Goal: Task Accomplishment & Management: Manage account settings

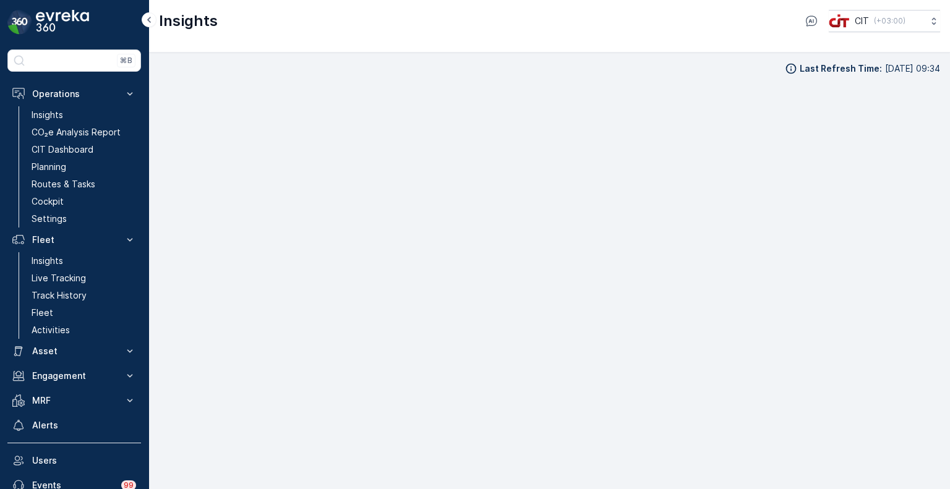
scroll to position [10, 0]
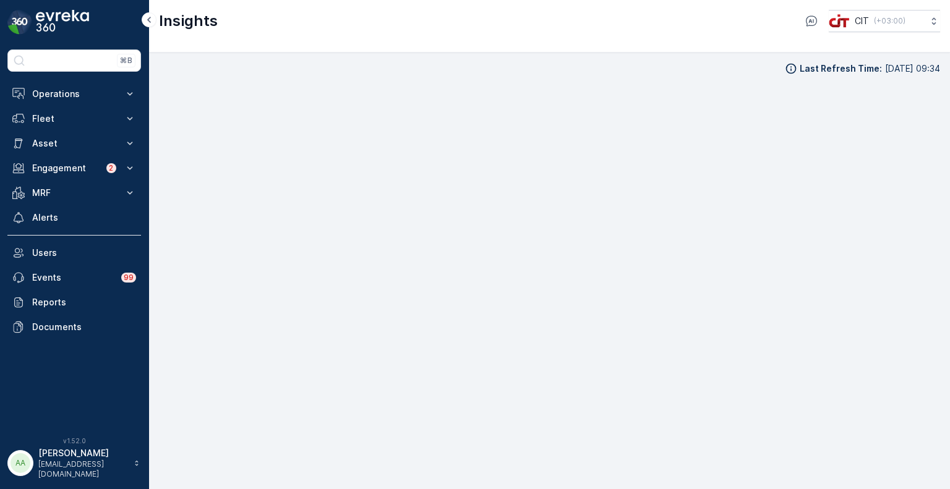
scroll to position [10, 0]
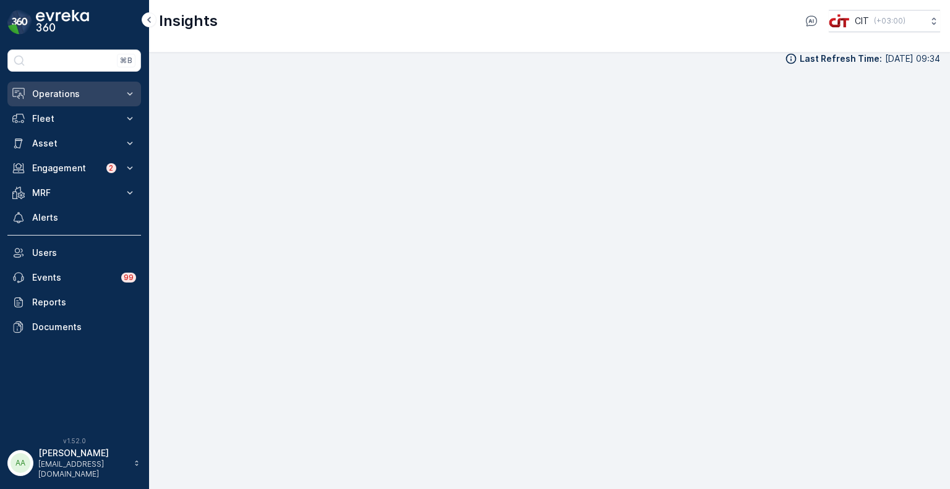
click at [53, 94] on p "Operations" at bounding box center [74, 94] width 84 height 12
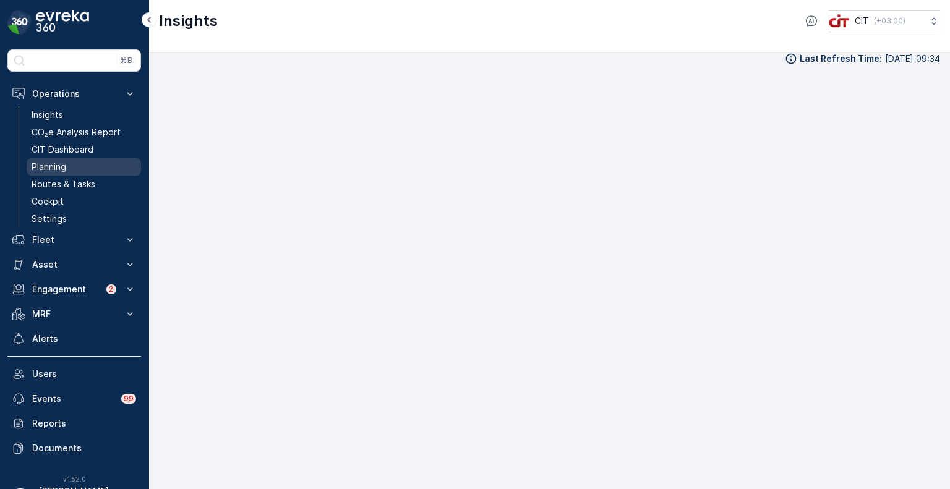
click at [71, 161] on link "Planning" at bounding box center [84, 166] width 114 height 17
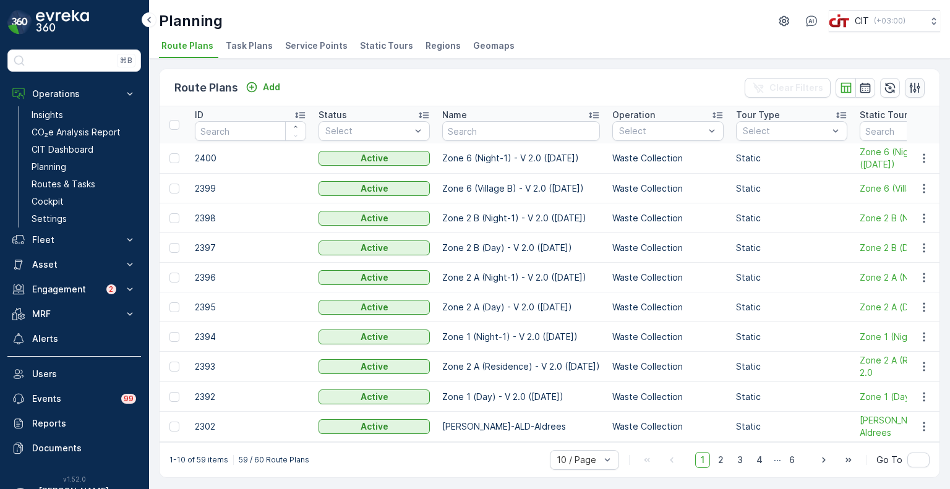
click at [912, 91] on icon "button" at bounding box center [915, 87] width 11 height 11
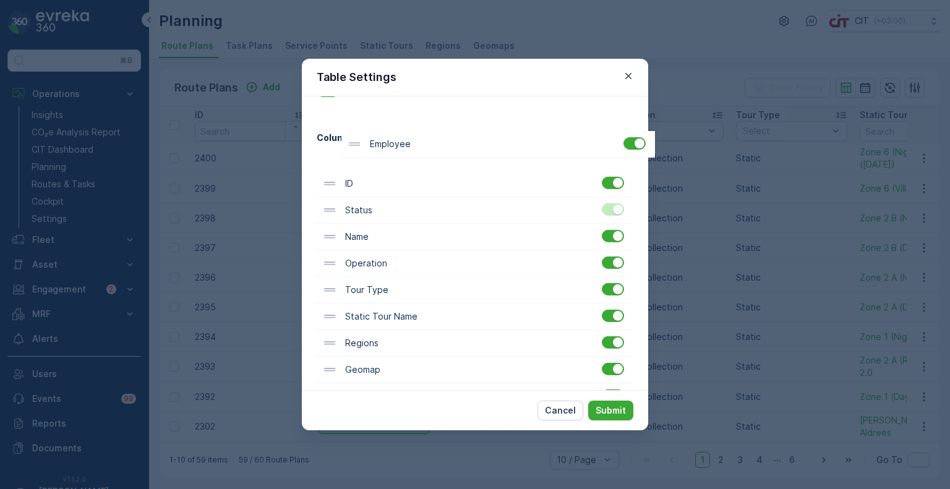
scroll to position [44, 0]
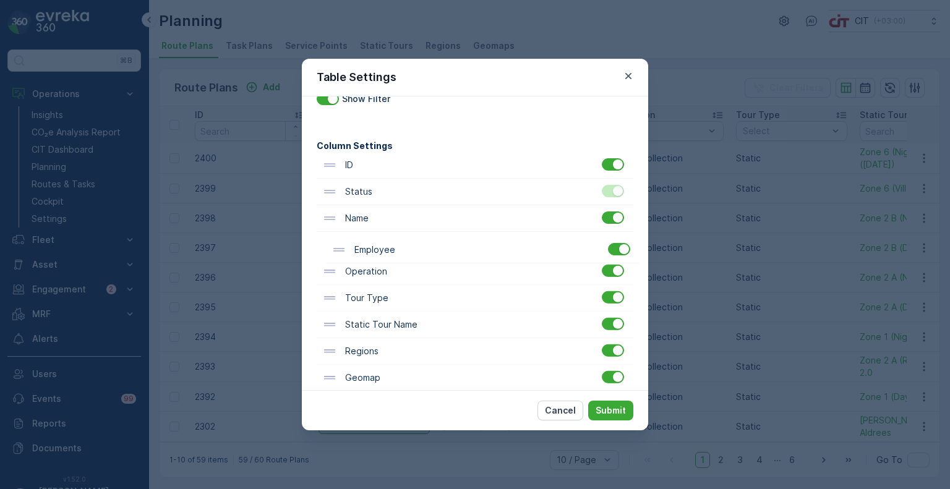
drag, startPoint x: 366, startPoint y: 359, endPoint x: 376, endPoint y: 247, distance: 112.4
click at [376, 247] on div "ID Status Name Operation Tour Type Static Tour Name Regions Geomap Schedule Shi…" at bounding box center [475, 431] width 317 height 559
click at [614, 410] on p "Submit" at bounding box center [611, 411] width 30 height 12
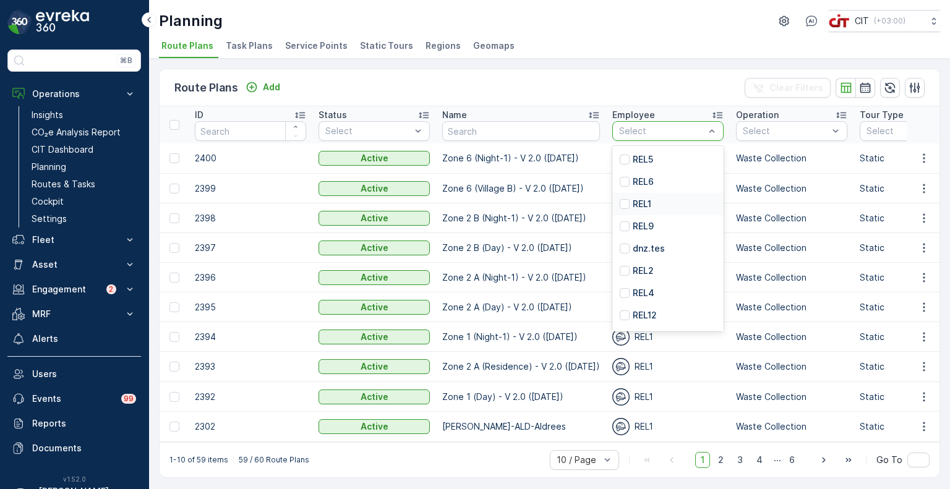
click at [642, 200] on p "REL1" at bounding box center [642, 204] width 19 height 12
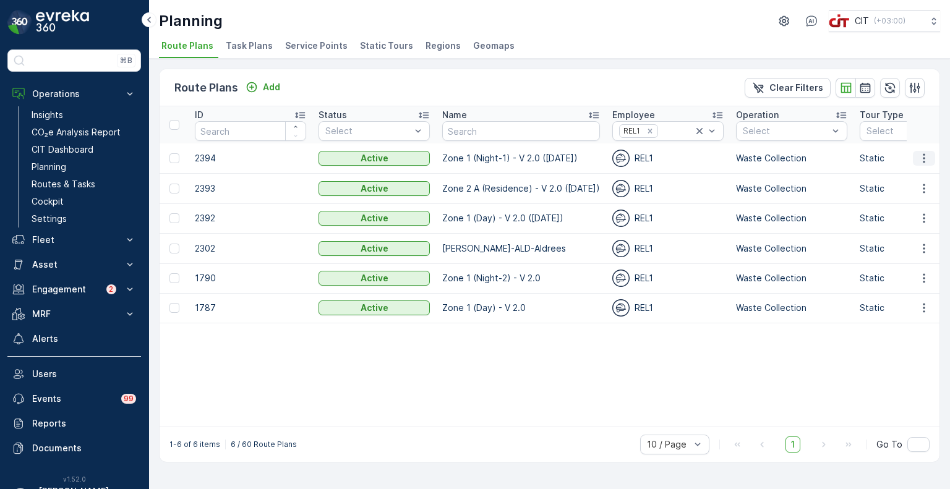
click at [924, 153] on icon "button" at bounding box center [924, 157] width 2 height 9
click at [909, 175] on span "Edit Route Plan" at bounding box center [913, 176] width 64 height 12
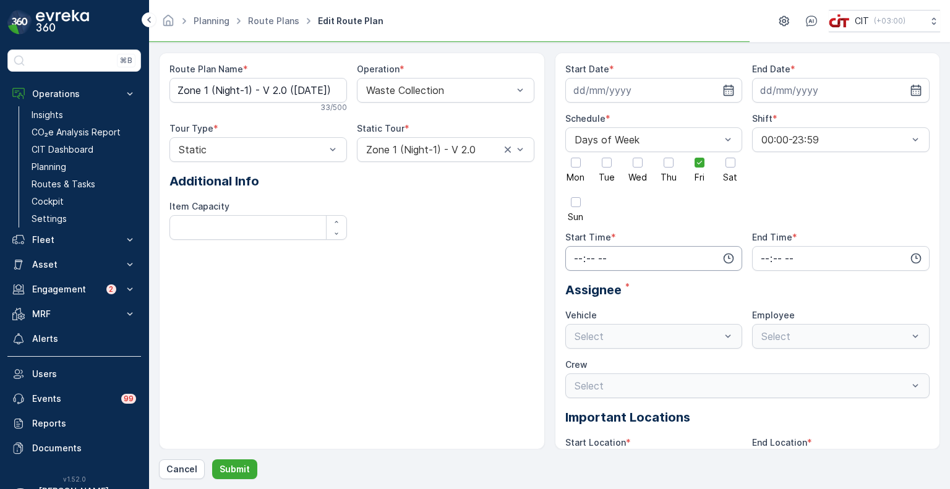
type input "06.10.2025"
type input "31.12.2026"
type input "18:01"
type input "23:00"
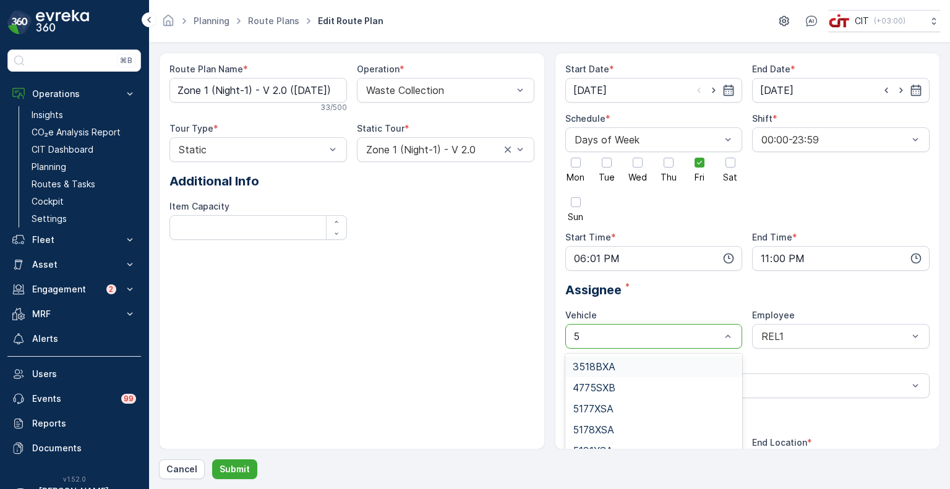
type input "59"
click at [634, 364] on div "5919TSB" at bounding box center [654, 366] width 163 height 11
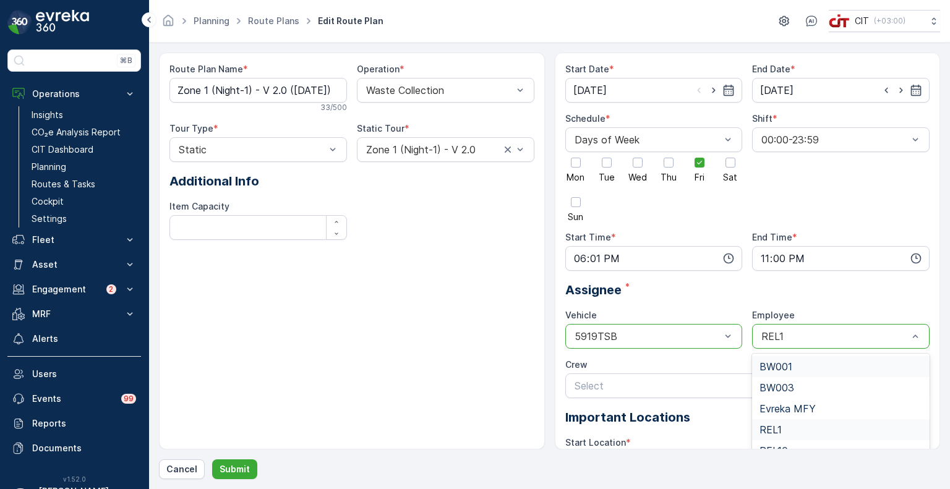
type input "9"
click at [784, 441] on div "REL9" at bounding box center [841, 450] width 178 height 21
click at [237, 467] on p "Submit" at bounding box center [235, 469] width 30 height 12
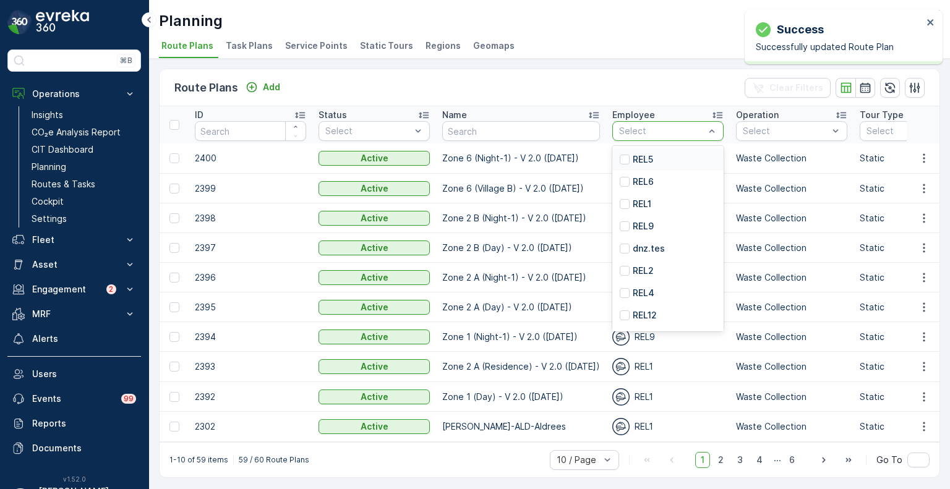
type input "9"
click at [647, 200] on div "REL1" at bounding box center [667, 204] width 111 height 22
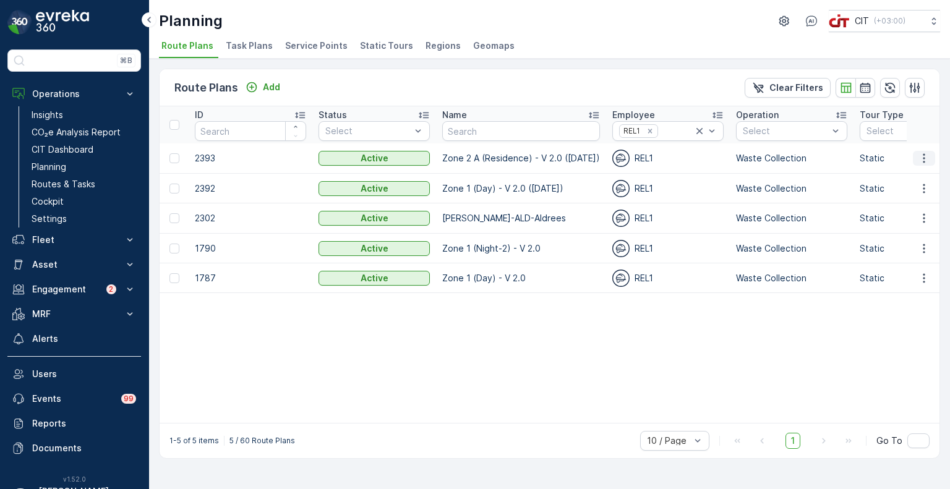
click at [923, 155] on icon "button" at bounding box center [924, 158] width 12 height 12
click at [906, 175] on span "Edit Route Plan" at bounding box center [913, 176] width 64 height 12
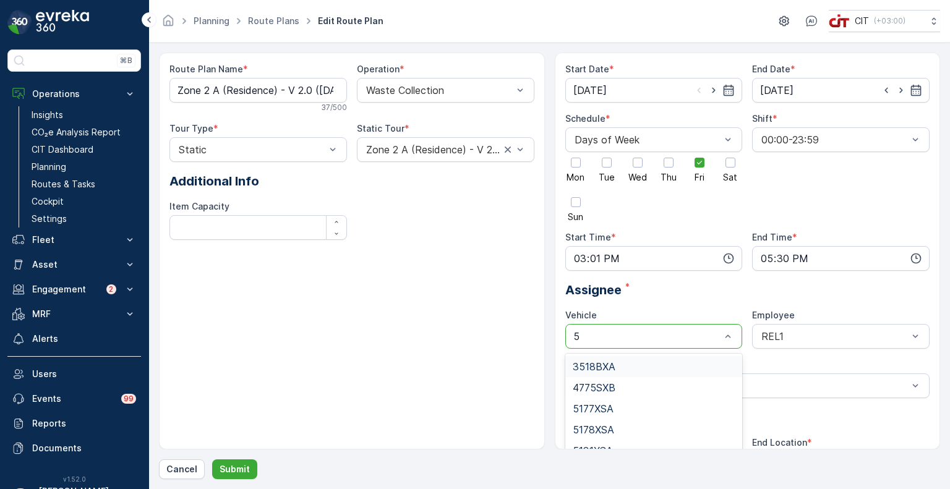
type input "59"
click at [595, 364] on span "5919TSB" at bounding box center [594, 366] width 43 height 11
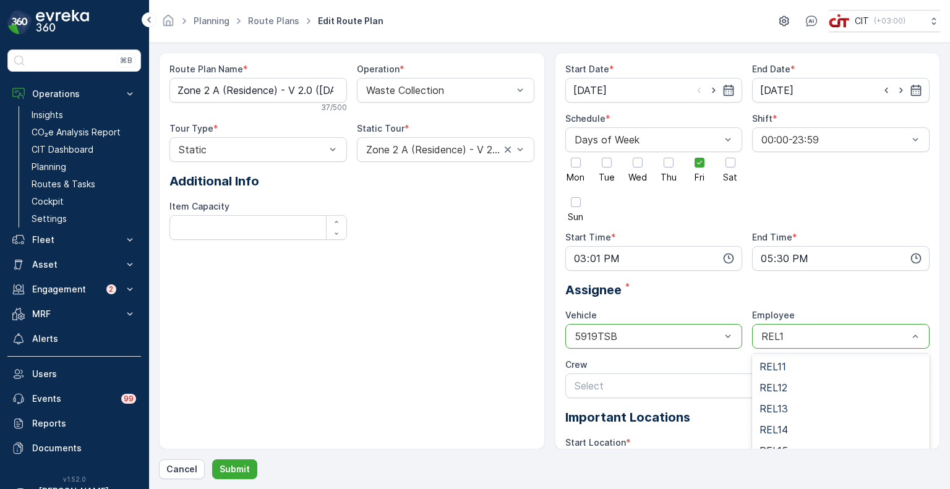
scroll to position [124, 0]
type input "9"
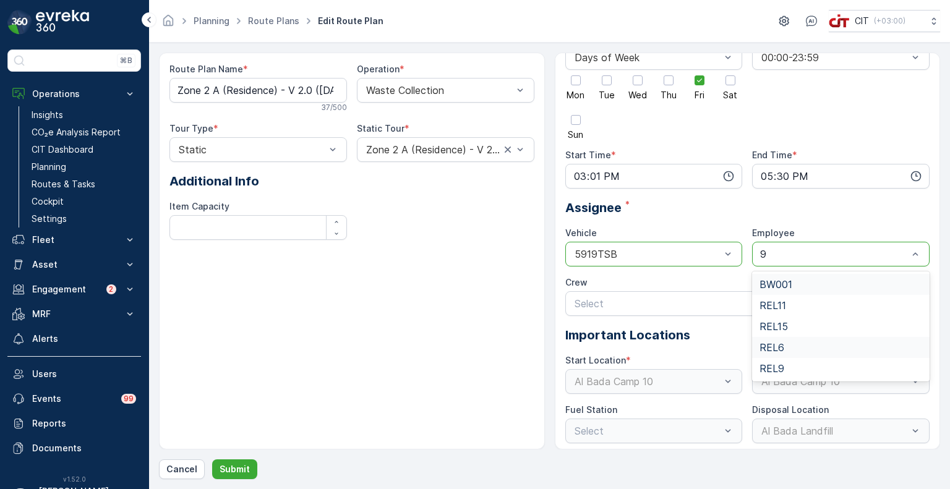
scroll to position [85, 0]
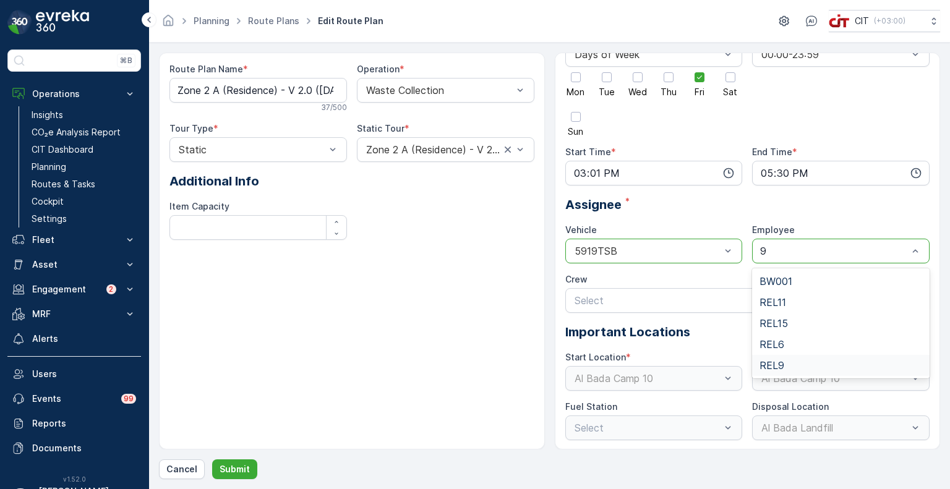
click at [780, 366] on span "REL9" at bounding box center [772, 365] width 25 height 11
click at [230, 472] on p "Submit" at bounding box center [235, 469] width 30 height 12
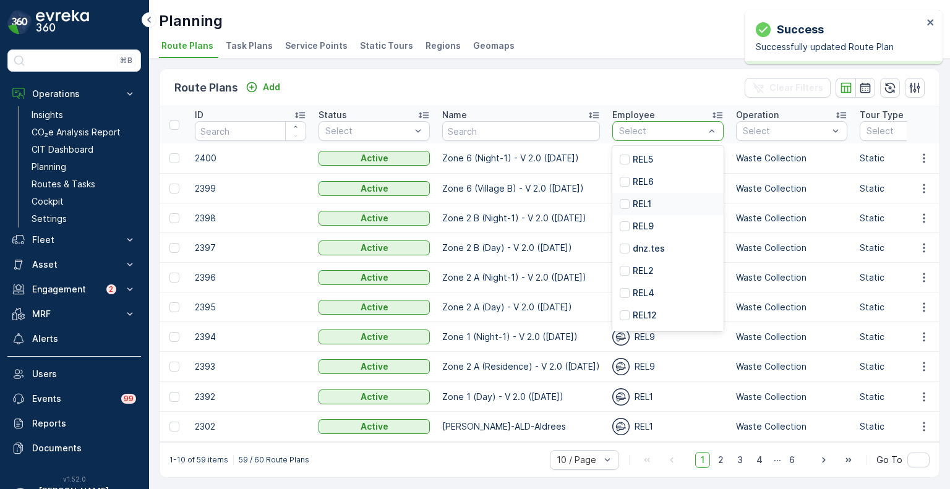
click at [637, 202] on p "REL1" at bounding box center [642, 204] width 19 height 12
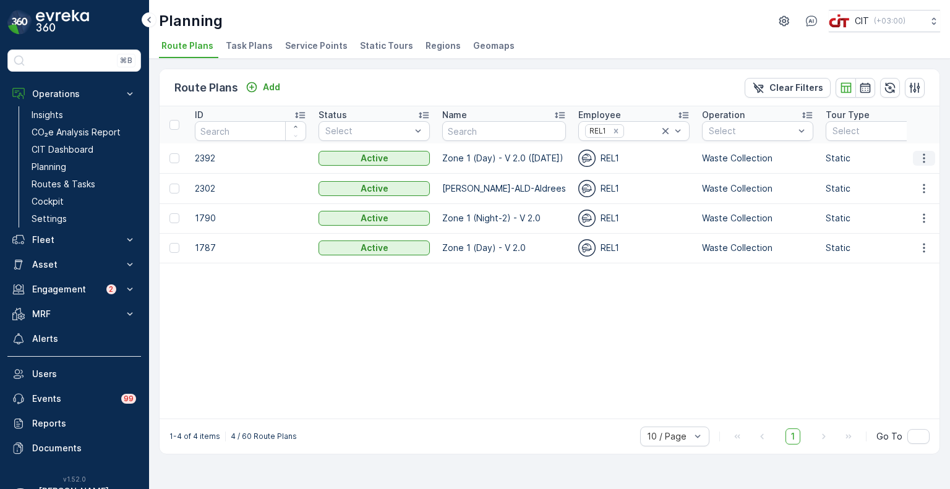
click at [920, 156] on icon "button" at bounding box center [924, 158] width 12 height 12
click at [912, 175] on span "Edit Route Plan" at bounding box center [913, 176] width 64 height 12
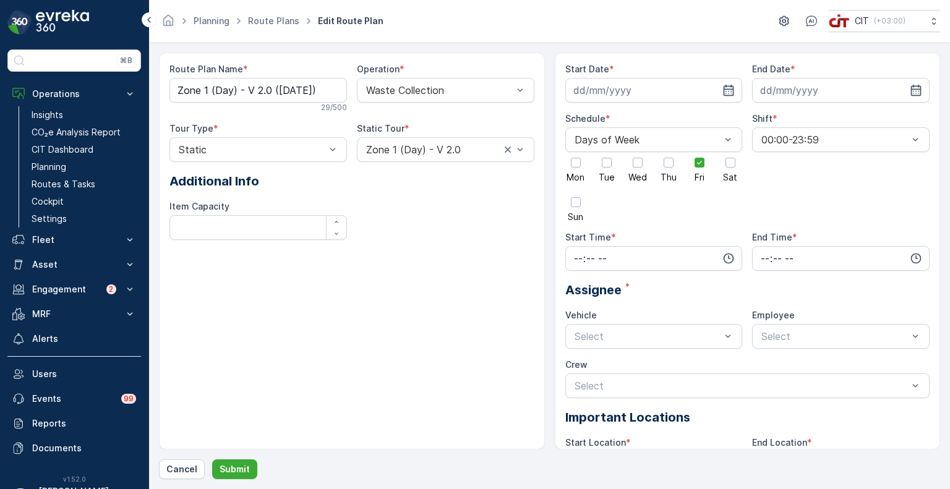
type input "06.10.2025"
type input "31.12.2026"
type input "06:01"
type input "14:59"
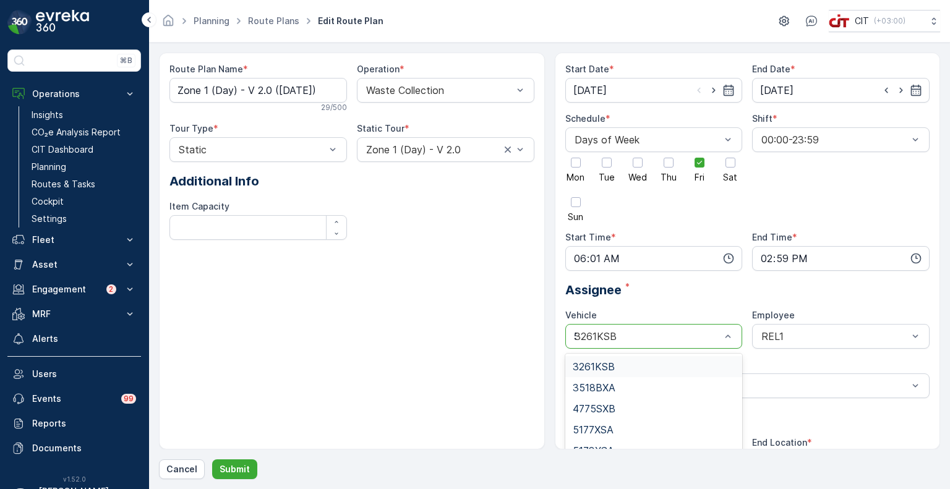
type input "59"
click at [591, 367] on span "5919TSB" at bounding box center [594, 366] width 43 height 11
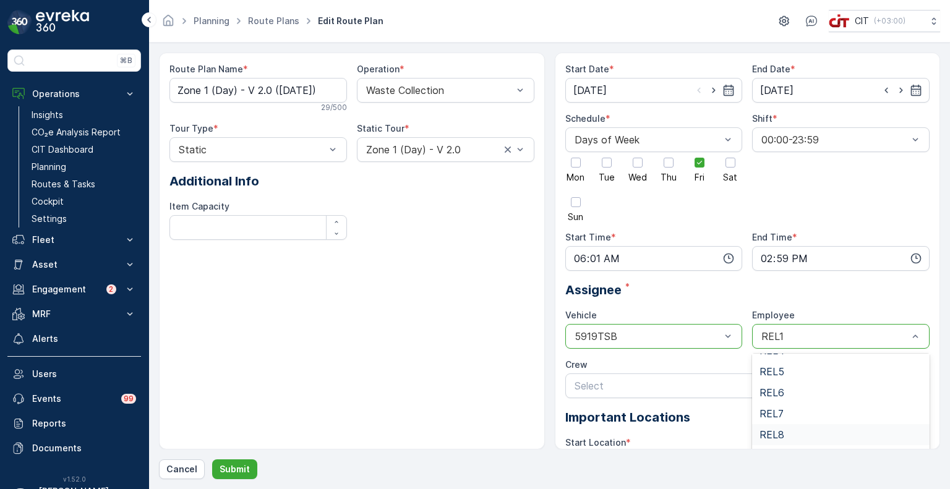
scroll to position [273, 0]
click at [784, 426] on div "REL9" at bounding box center [841, 429] width 163 height 11
click at [235, 470] on p "Submit" at bounding box center [235, 469] width 30 height 12
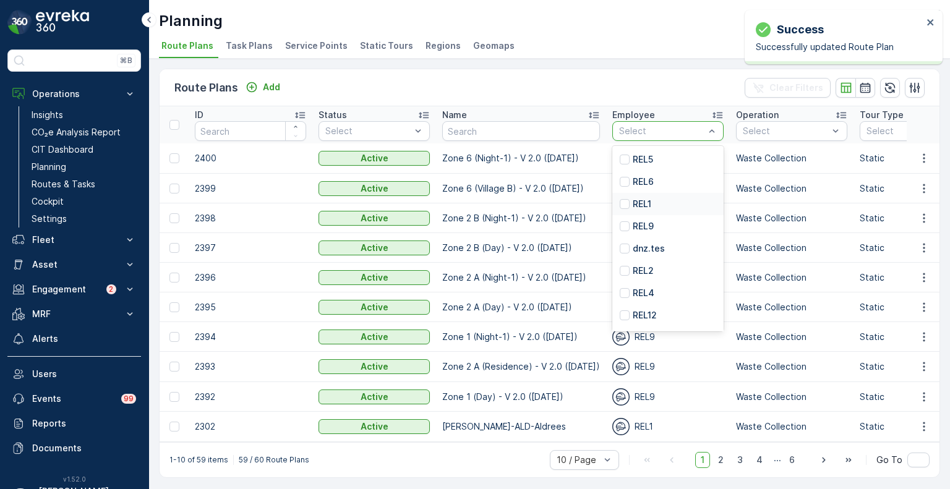
click at [640, 204] on p "REL1" at bounding box center [642, 204] width 19 height 12
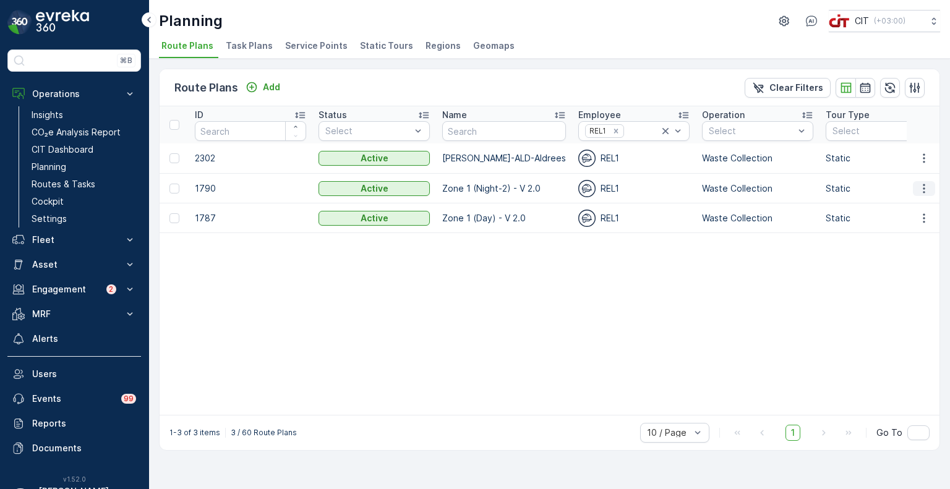
click at [921, 187] on icon "button" at bounding box center [924, 189] width 12 height 12
click at [909, 204] on span "Edit Route Plan" at bounding box center [913, 206] width 64 height 12
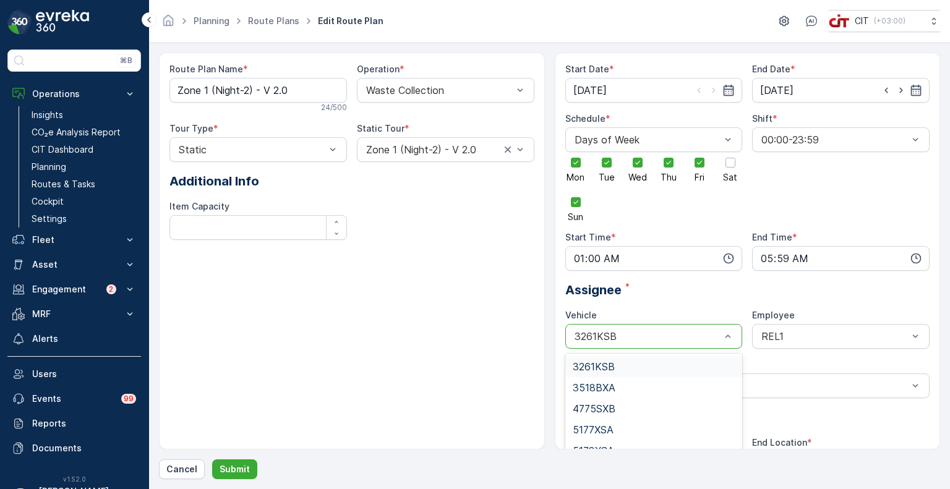
click at [678, 333] on div at bounding box center [647, 336] width 149 height 11
type input "59"
click at [604, 367] on span "5919TSB" at bounding box center [594, 366] width 43 height 11
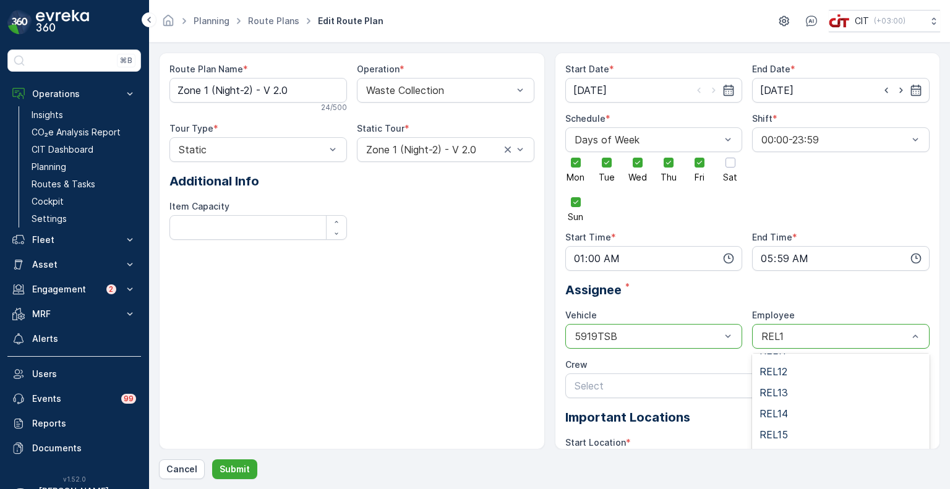
scroll to position [124, 0]
type input "9"
click at [778, 445] on span "REL9" at bounding box center [772, 450] width 25 height 11
click at [242, 468] on p "Submit" at bounding box center [235, 469] width 30 height 12
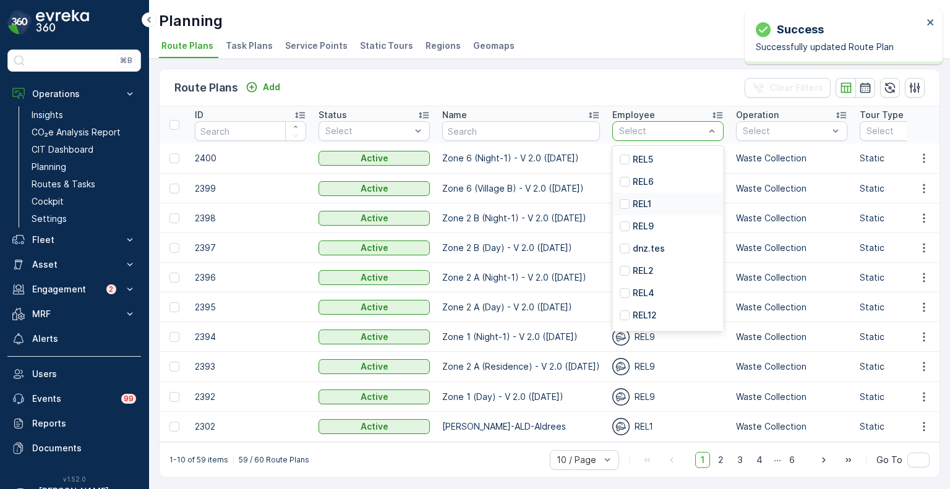
click at [639, 200] on p "REL1" at bounding box center [642, 204] width 19 height 12
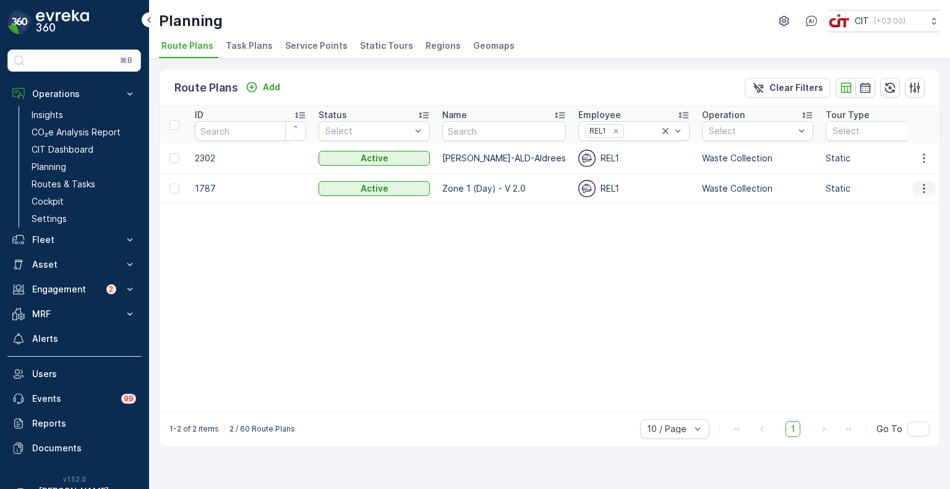
click at [926, 189] on icon "button" at bounding box center [924, 189] width 12 height 12
click at [906, 203] on span "Edit Route Plan" at bounding box center [913, 206] width 64 height 12
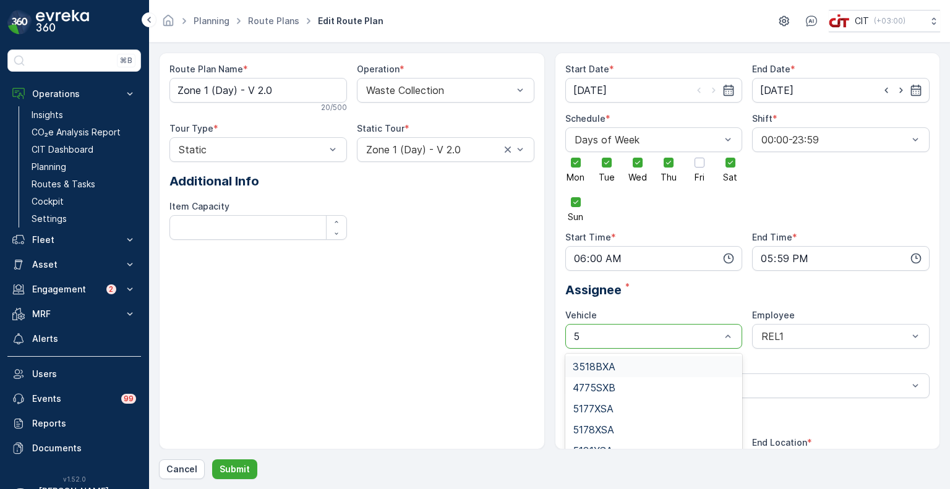
type input "59"
click at [586, 363] on span "5919TSB" at bounding box center [594, 366] width 43 height 11
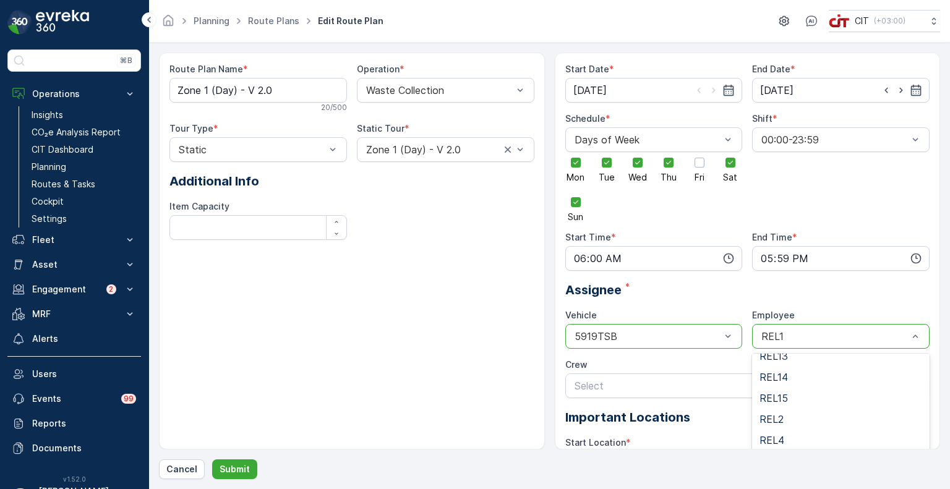
scroll to position [273, 0]
click at [784, 425] on div "REL9" at bounding box center [841, 429] width 163 height 11
click at [233, 472] on p "Submit" at bounding box center [235, 469] width 30 height 12
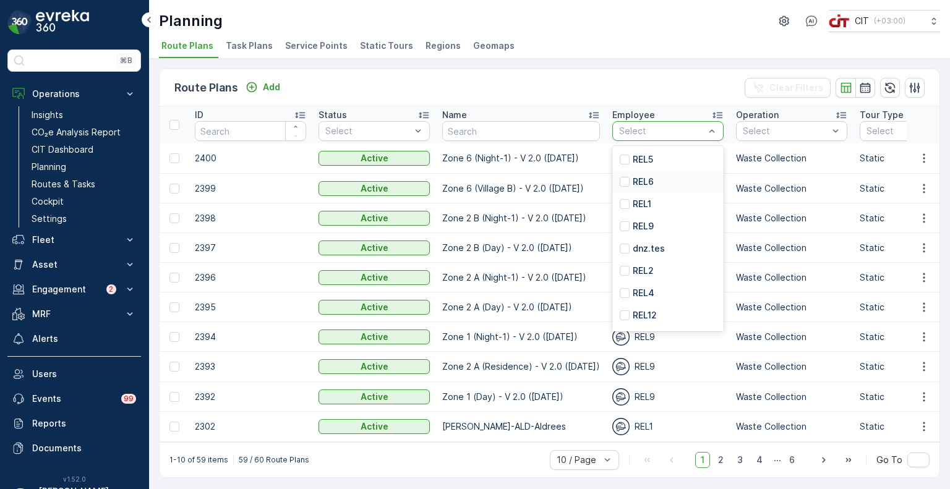
click at [646, 183] on p "REL6" at bounding box center [643, 182] width 21 height 12
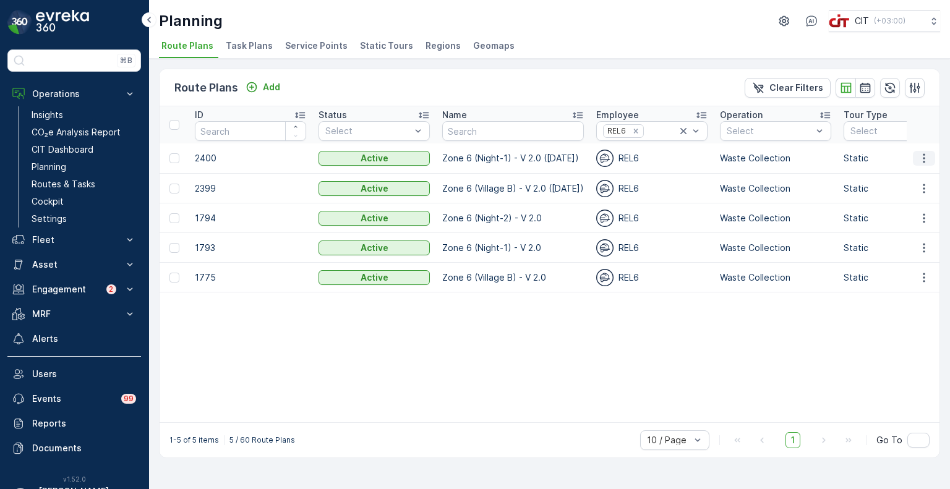
click at [924, 157] on icon "button" at bounding box center [924, 158] width 2 height 9
click at [896, 198] on span "Delete" at bounding box center [895, 199] width 28 height 12
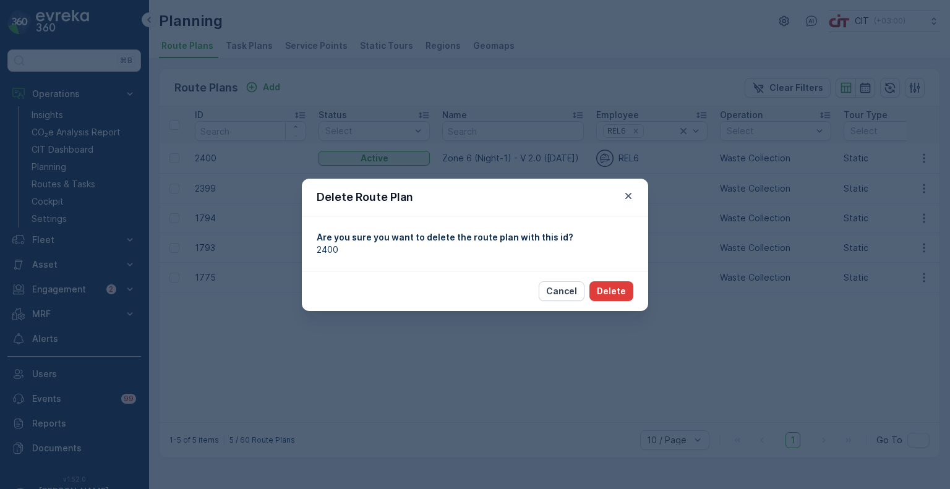
click at [619, 293] on p "Delete" at bounding box center [611, 291] width 29 height 12
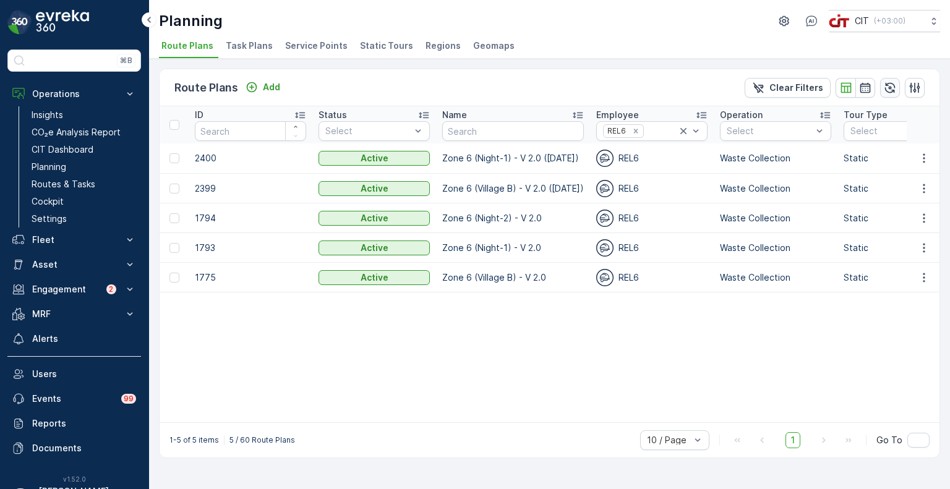
click at [893, 86] on icon "button" at bounding box center [890, 88] width 12 height 12
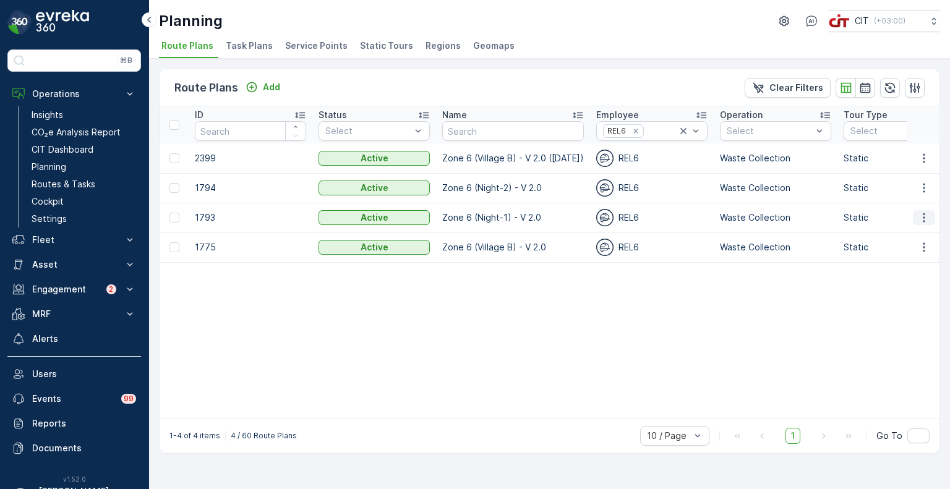
click at [924, 218] on icon "button" at bounding box center [924, 218] width 12 height 12
click at [908, 233] on span "Edit Route Plan" at bounding box center [913, 236] width 64 height 12
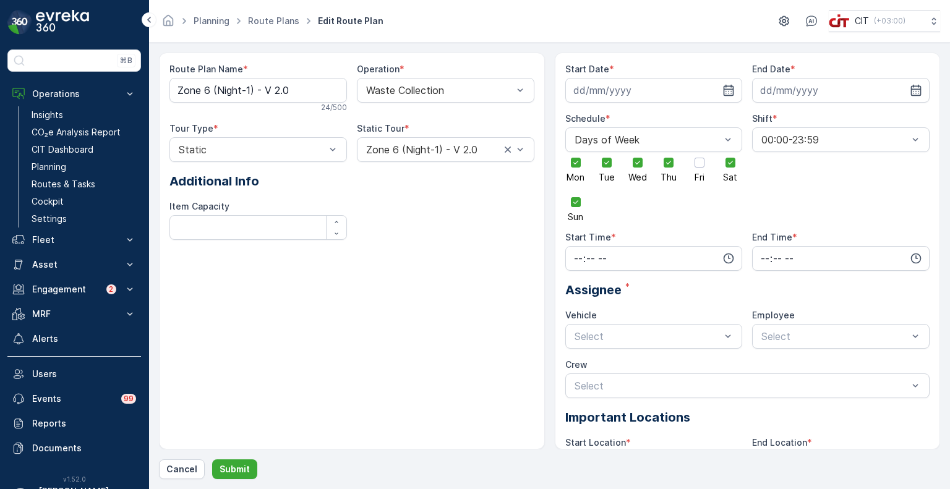
type input "08.10.2024"
type input "31.12.2026"
type input "18:01"
type input "23:59"
click at [797, 93] on input "31.12.2026" at bounding box center [841, 90] width 178 height 25
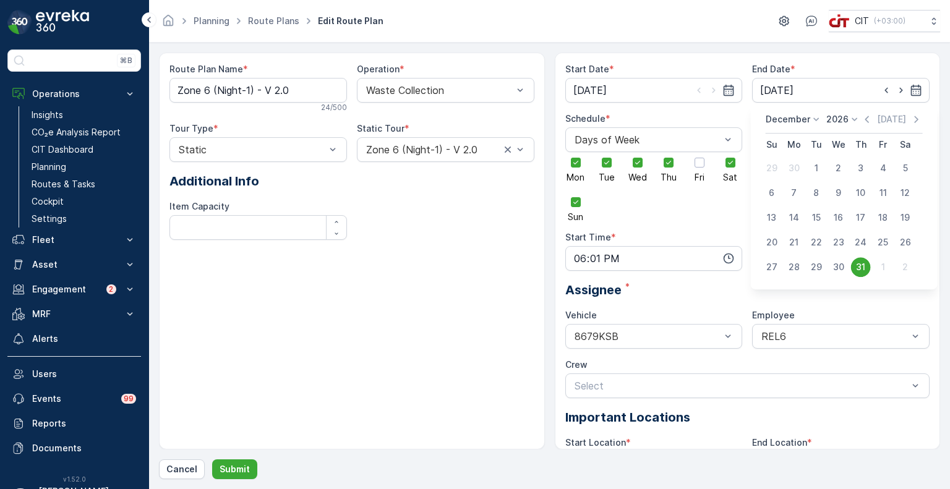
click at [835, 126] on div "2026" at bounding box center [844, 119] width 35 height 12
click at [846, 223] on span "2025" at bounding box center [844, 223] width 21 height 12
click at [793, 121] on p "December" at bounding box center [788, 119] width 45 height 12
click at [792, 196] on span "October" at bounding box center [790, 198] width 35 height 12
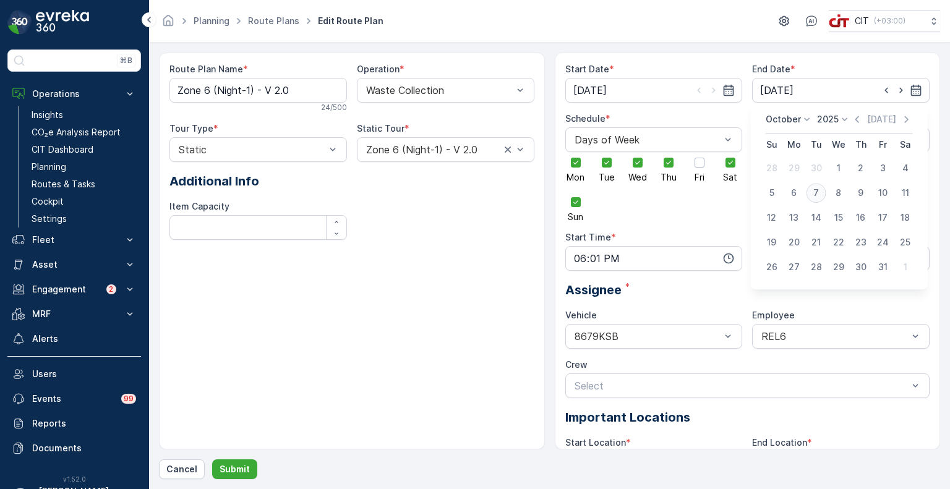
click at [818, 193] on div "7" at bounding box center [817, 193] width 20 height 20
type input "07.10.2025"
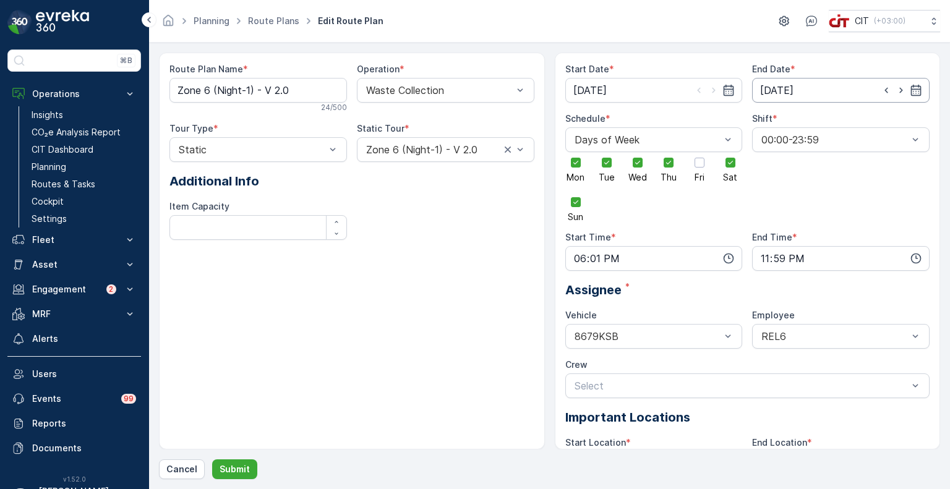
click at [824, 87] on input "07.10.2025" at bounding box center [841, 90] width 178 height 25
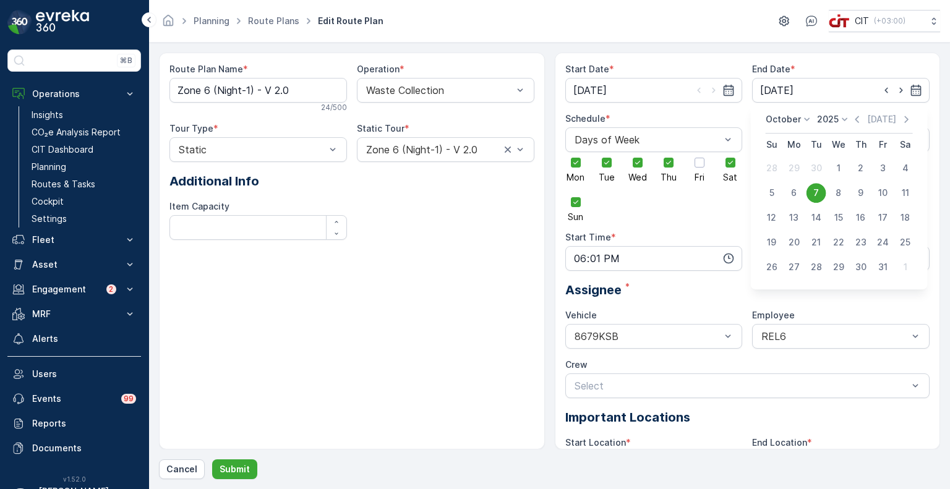
click at [710, 59] on div "Start Date * 08.10.2024 End Date * 07.10.2025 Schedule * Days of Week Mon Tue W…" at bounding box center [748, 251] width 386 height 397
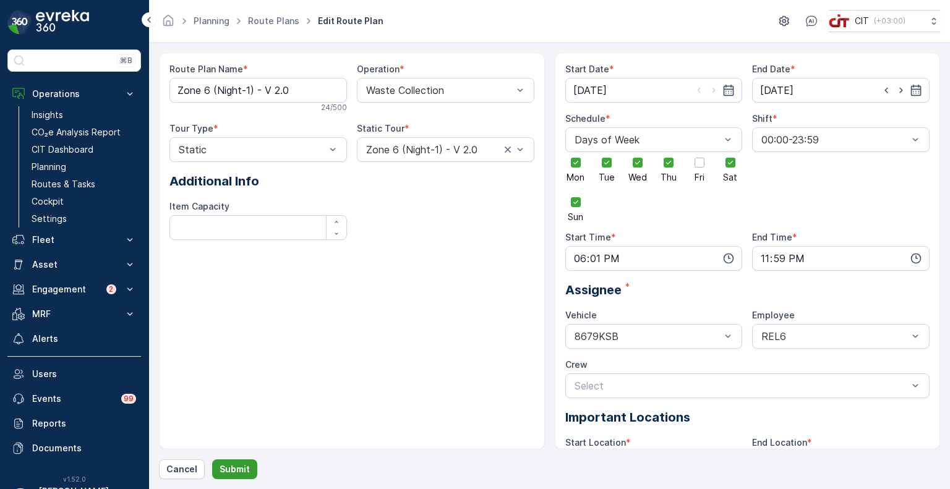
click at [227, 473] on p "Submit" at bounding box center [235, 469] width 30 height 12
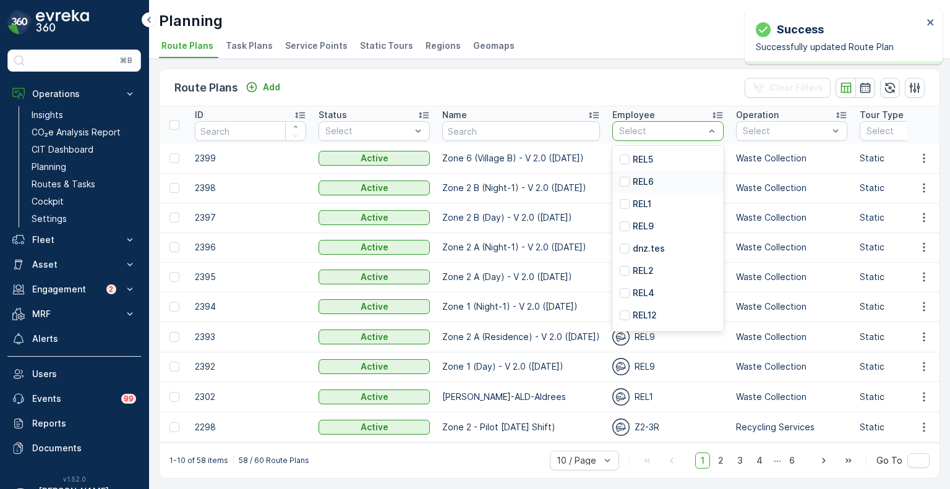
click at [643, 183] on p "REL6" at bounding box center [643, 182] width 21 height 12
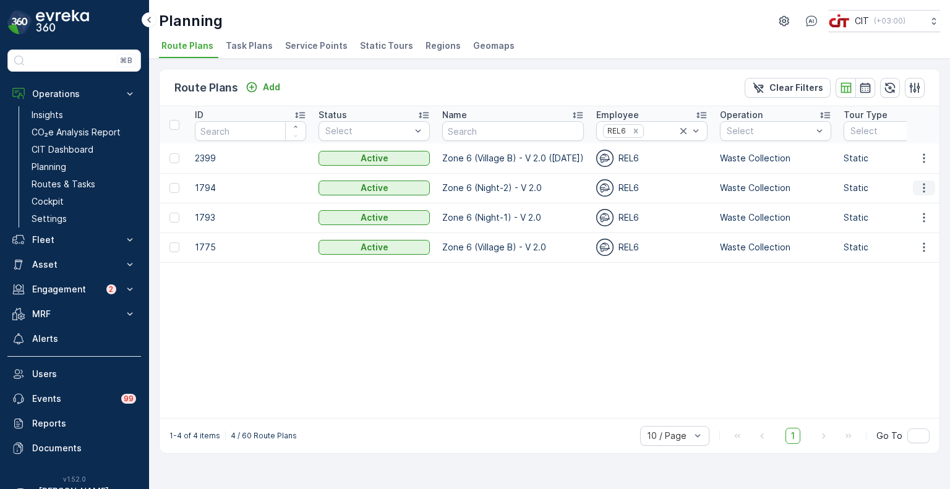
click at [928, 185] on icon "button" at bounding box center [924, 188] width 12 height 12
click at [909, 202] on span "Edit Route Plan" at bounding box center [913, 206] width 64 height 12
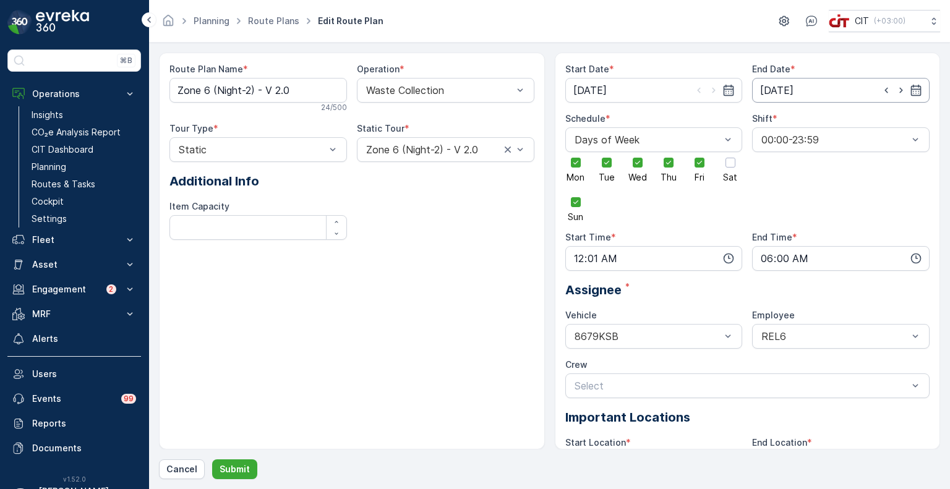
click at [791, 87] on input "31.12.2026" at bounding box center [841, 90] width 178 height 25
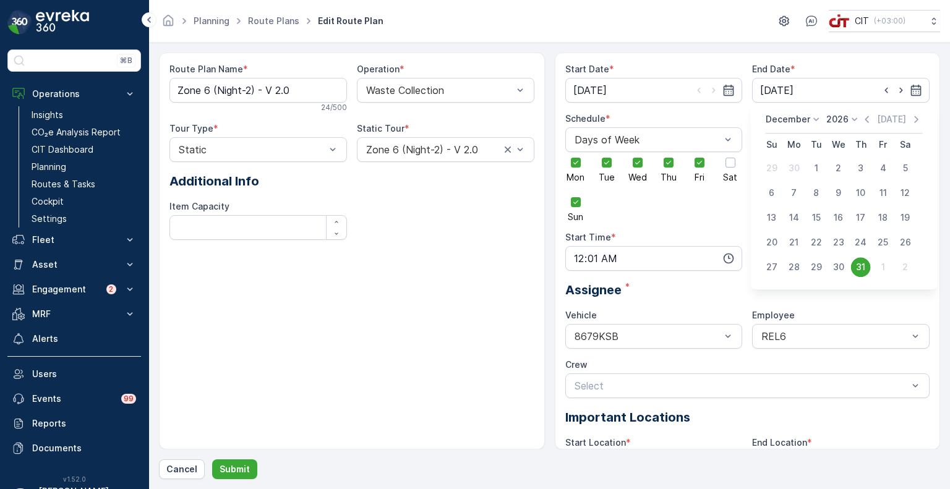
click at [833, 119] on p "2026" at bounding box center [838, 119] width 22 height 12
click at [838, 221] on span "2025" at bounding box center [844, 223] width 21 height 12
click at [772, 114] on p "December" at bounding box center [788, 119] width 45 height 12
click at [792, 197] on span "October" at bounding box center [790, 198] width 35 height 12
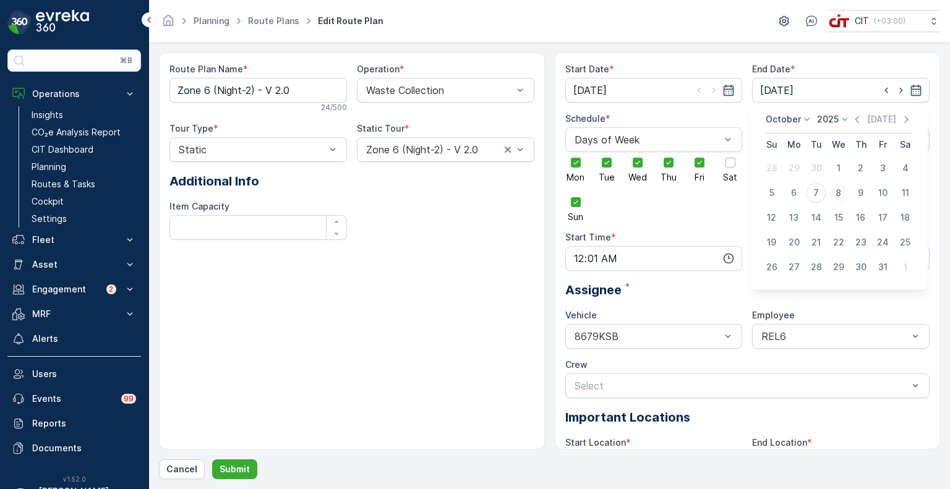
click at [837, 193] on div "8" at bounding box center [839, 193] width 20 height 20
type input "08.10.2025"
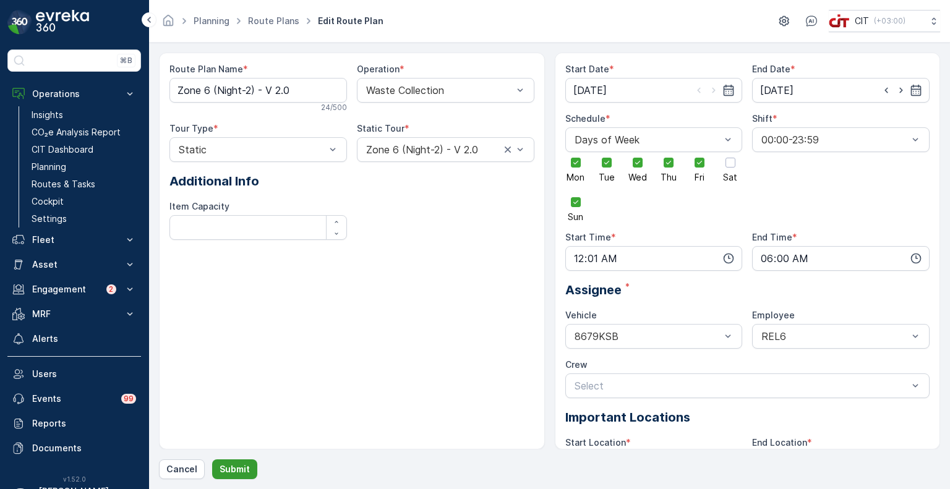
click at [220, 470] on p "Submit" at bounding box center [235, 469] width 30 height 12
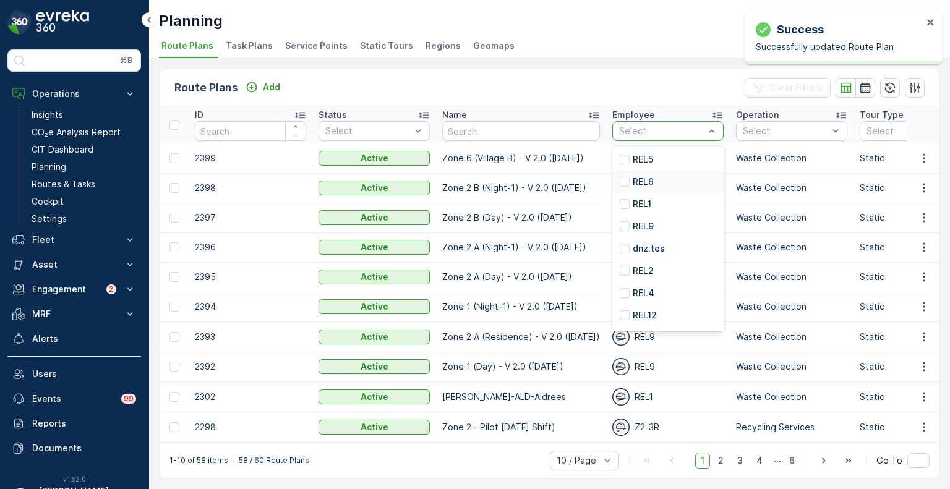
click at [633, 183] on p "REL6" at bounding box center [643, 182] width 21 height 12
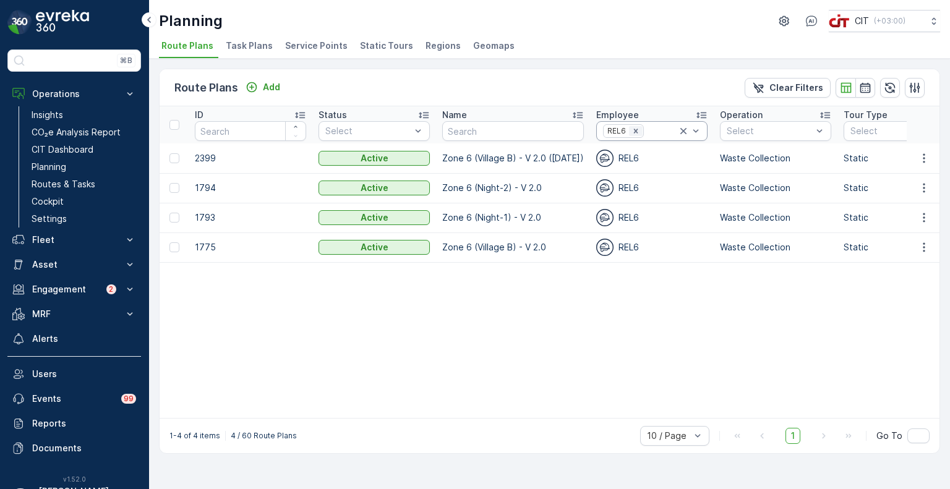
click at [632, 132] on icon "Remove REL6" at bounding box center [636, 131] width 9 height 9
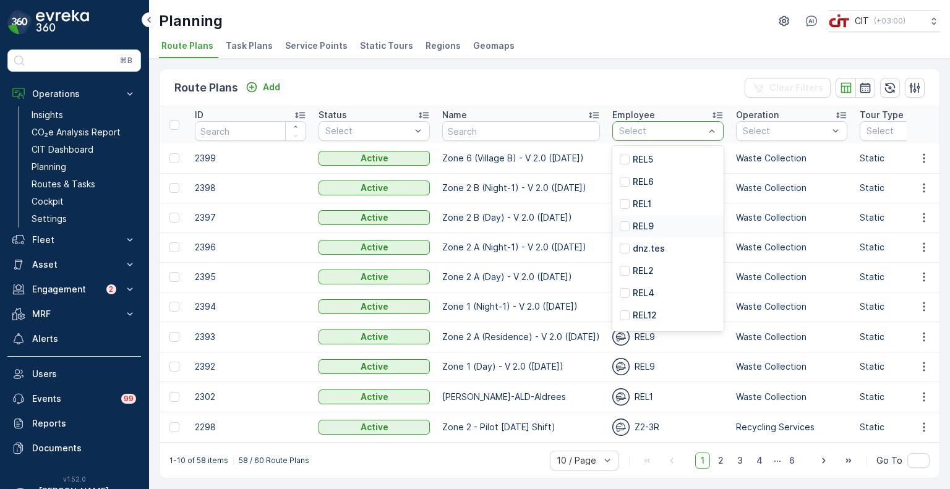
click at [634, 228] on p "REL9" at bounding box center [643, 226] width 21 height 12
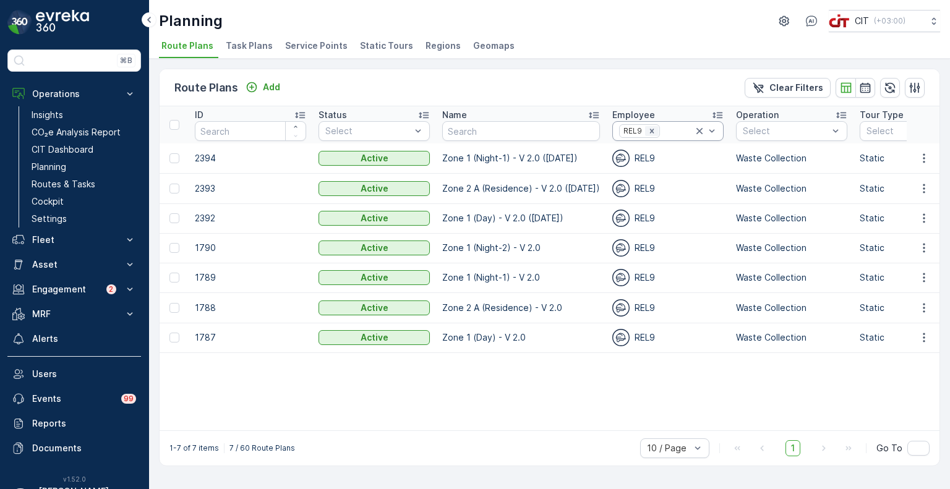
click at [648, 130] on icon "Remove REL9" at bounding box center [652, 131] width 9 height 9
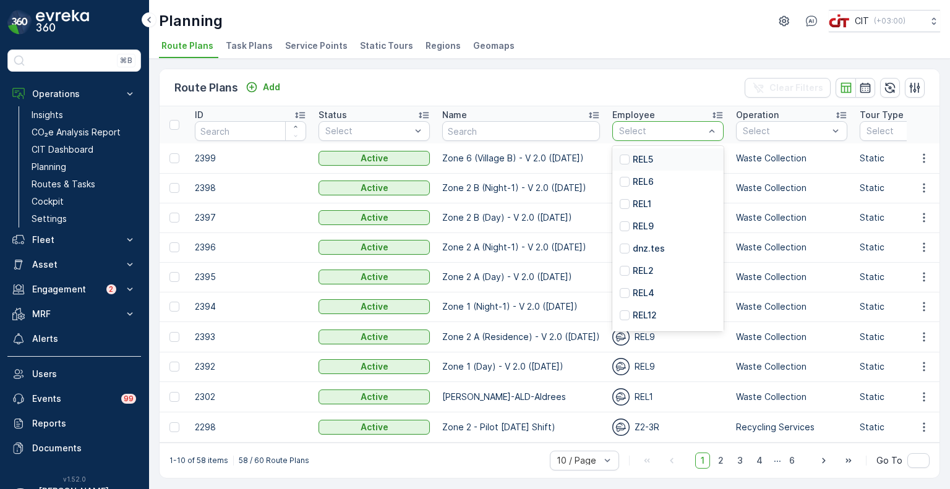
click at [648, 155] on div "REL5" at bounding box center [667, 159] width 111 height 22
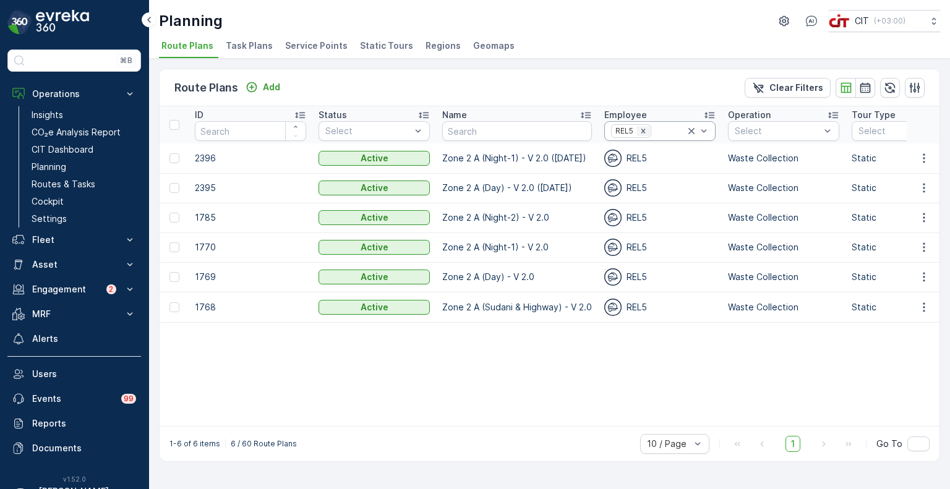
click at [644, 127] on icon "Remove REL5" at bounding box center [643, 131] width 9 height 9
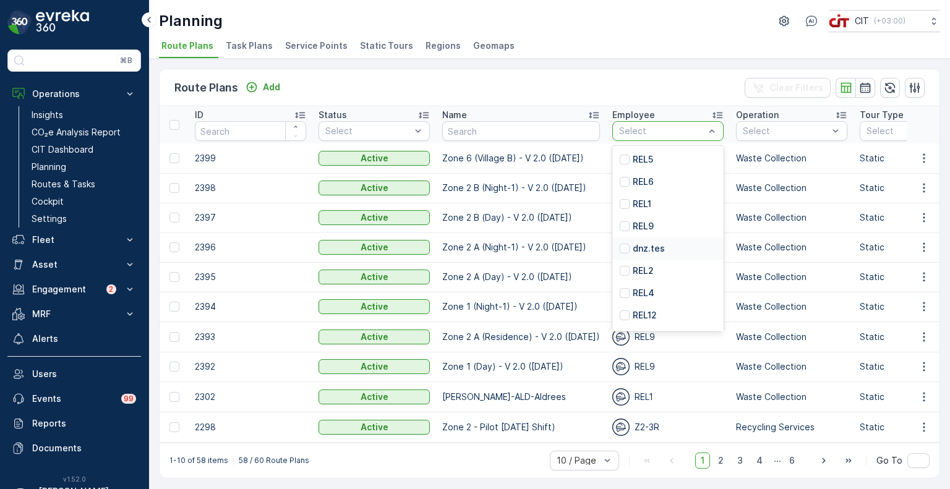
type input "7"
click at [653, 244] on div "REL7" at bounding box center [667, 249] width 111 height 22
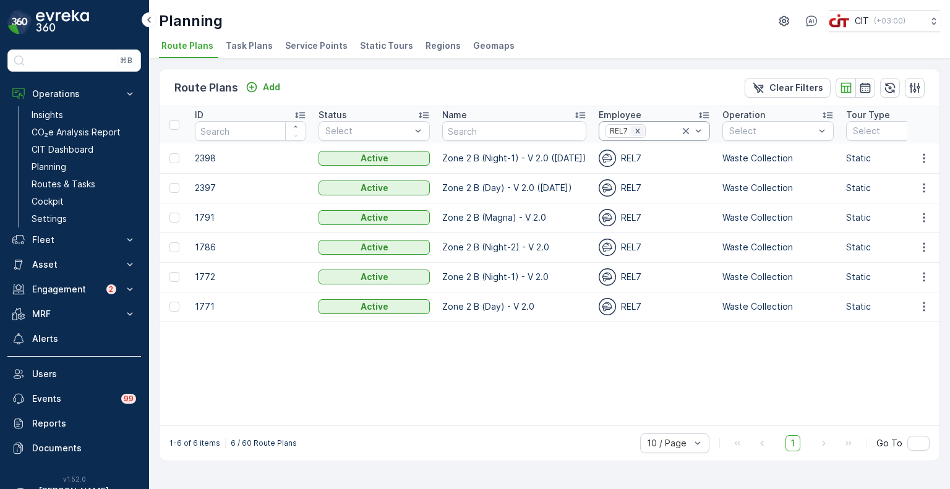
click at [634, 134] on icon "Remove REL7" at bounding box center [638, 131] width 9 height 9
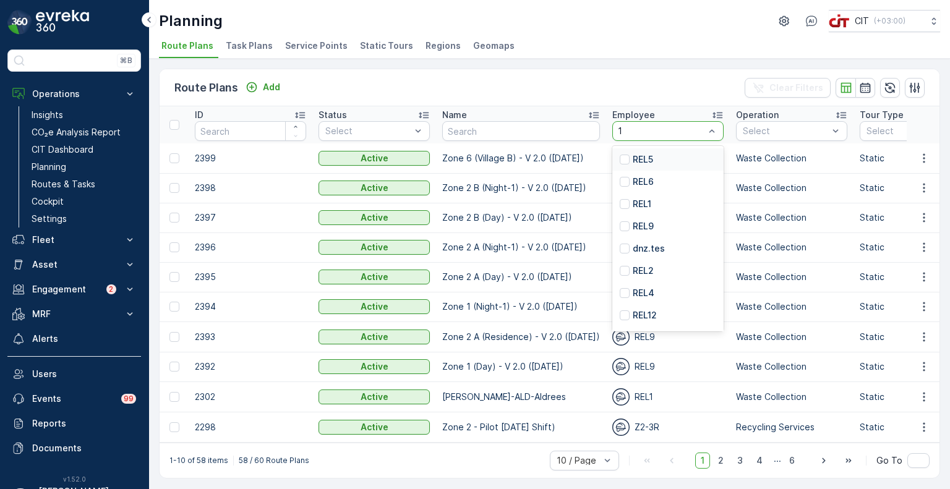
type input "15"
click at [633, 199] on p "REL15" at bounding box center [645, 204] width 24 height 12
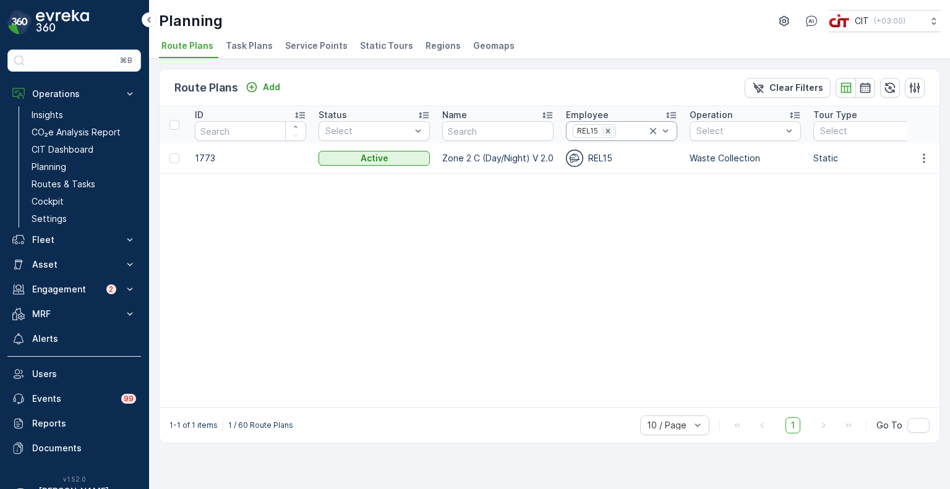
click at [605, 132] on icon "Remove REL15" at bounding box center [608, 131] width 9 height 9
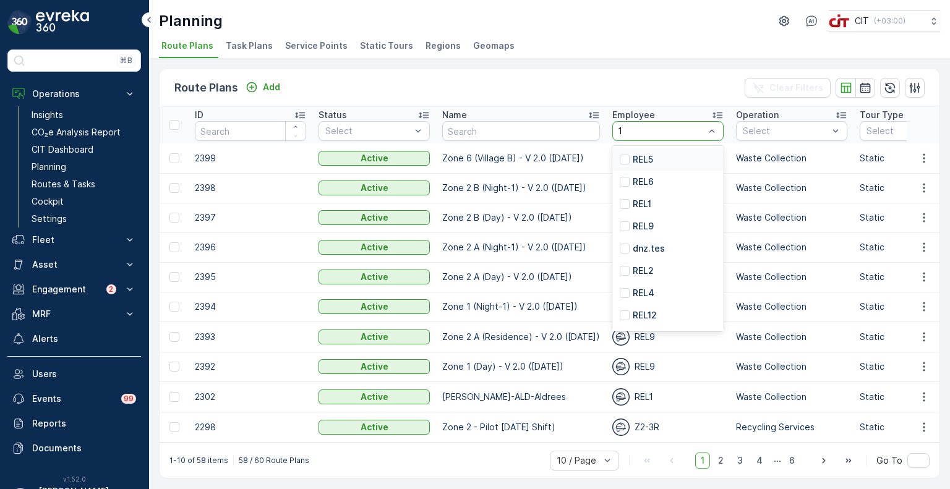
type input "14"
click at [637, 314] on p "REL14" at bounding box center [645, 315] width 25 height 12
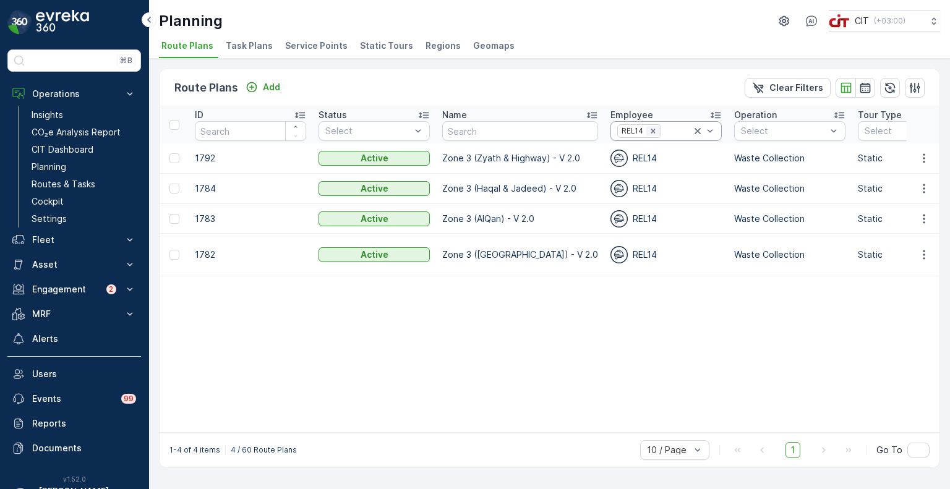
click at [649, 130] on icon "Remove REL14" at bounding box center [653, 131] width 9 height 9
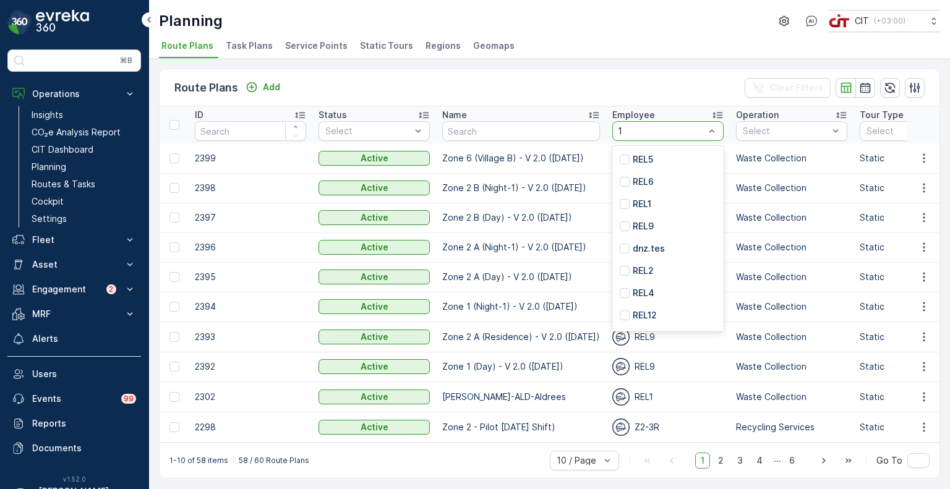
type input "12"
click at [633, 158] on p "REL12" at bounding box center [645, 159] width 24 height 12
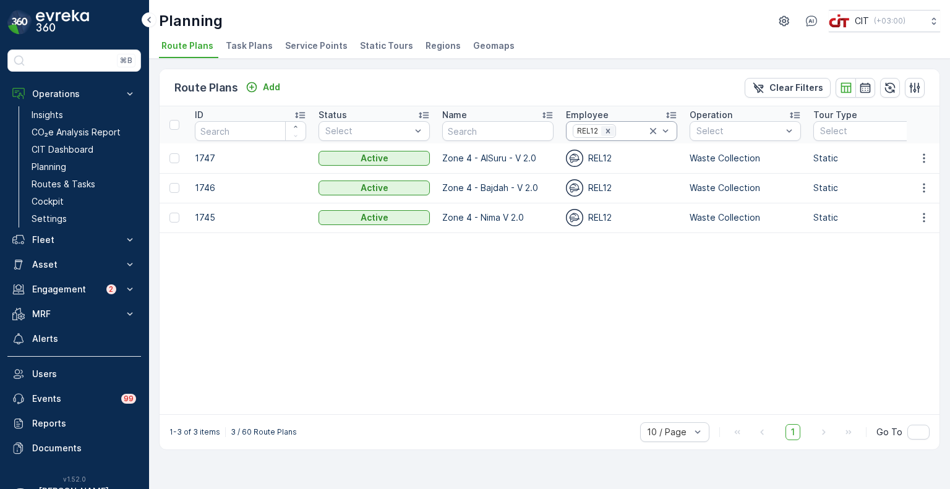
click at [609, 129] on icon "Remove REL12" at bounding box center [608, 131] width 9 height 9
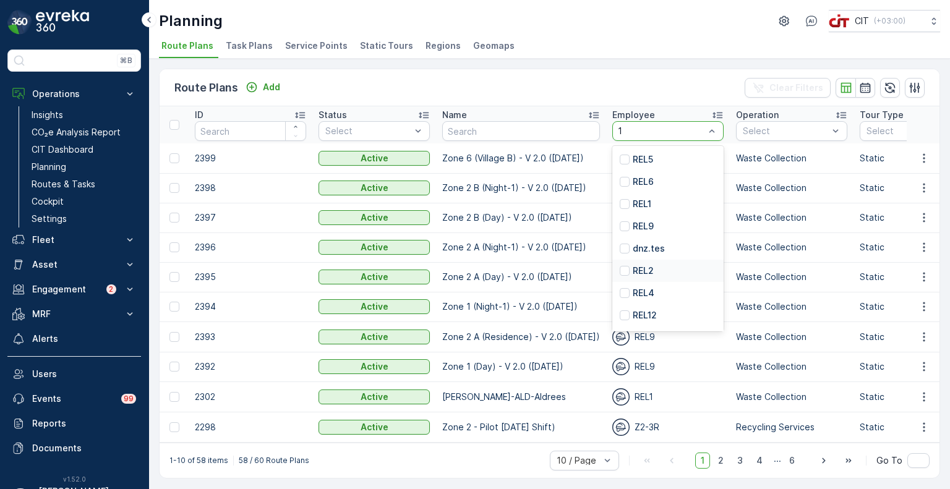
type input "13"
click at [643, 291] on p "REL13" at bounding box center [645, 293] width 24 height 12
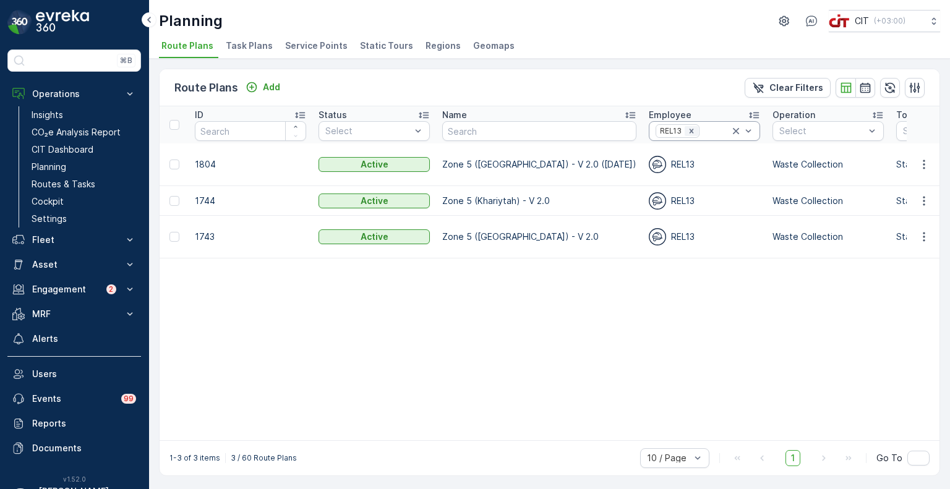
click at [687, 130] on icon "Remove REL13" at bounding box center [691, 131] width 9 height 9
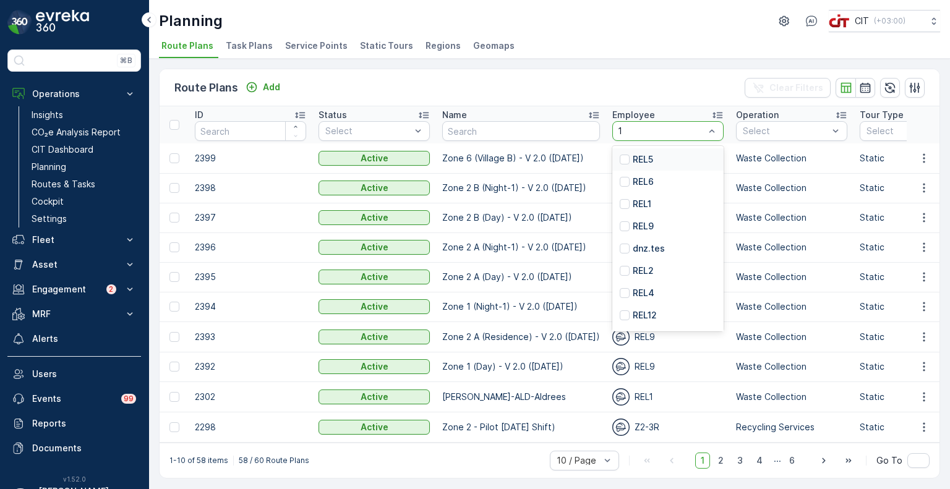
type input "10"
click at [638, 156] on p "REL10" at bounding box center [645, 159] width 24 height 12
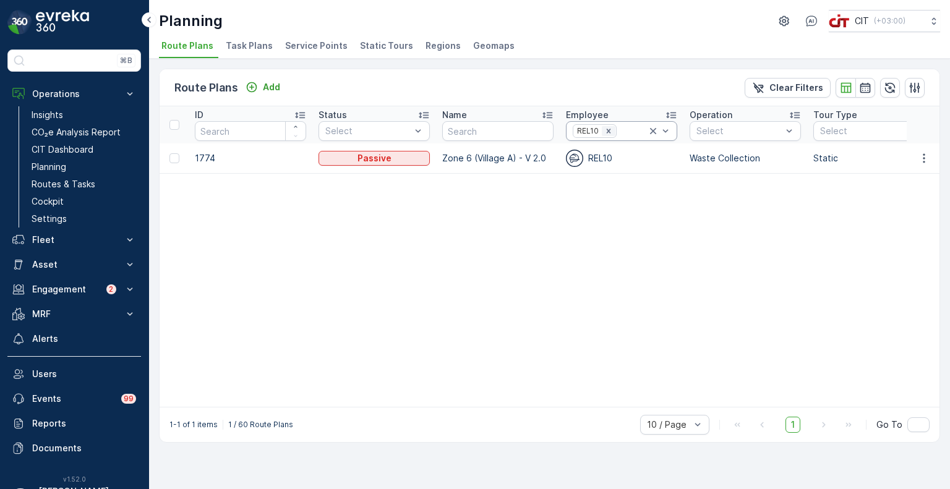
click at [609, 130] on icon "Remove REL10" at bounding box center [608, 131] width 9 height 9
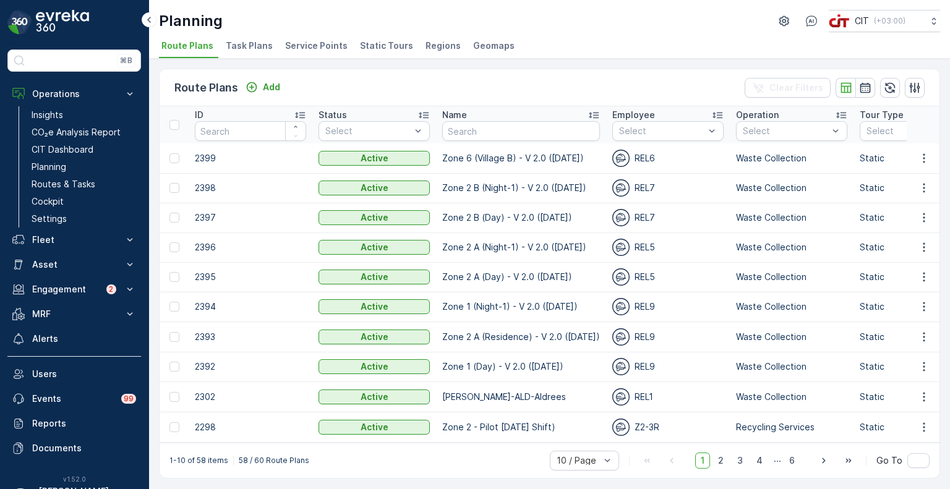
click at [241, 54] on li "Task Plans" at bounding box center [250, 47] width 54 height 21
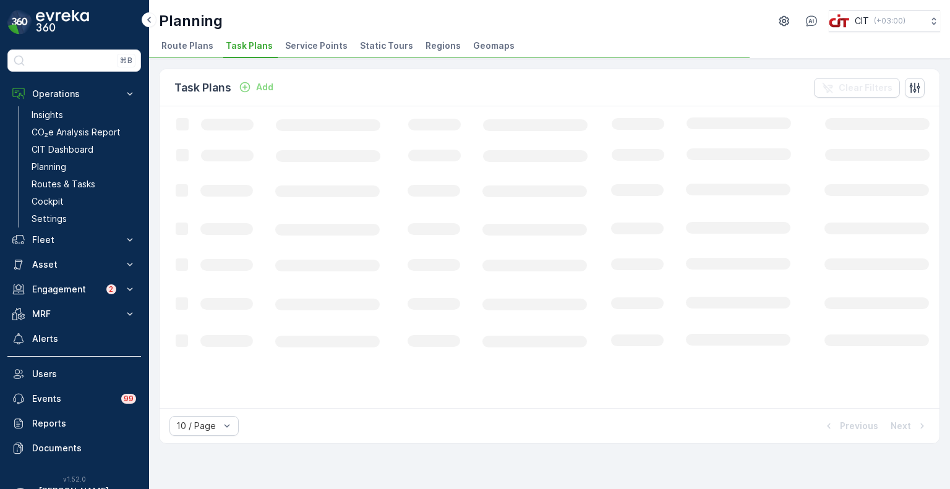
click at [285, 46] on span "Service Points" at bounding box center [316, 46] width 62 height 12
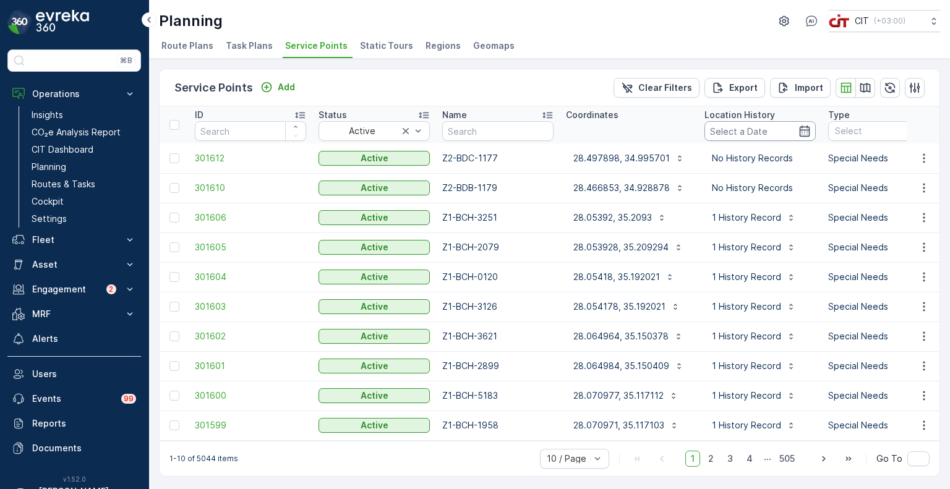
click at [714, 128] on input at bounding box center [760, 131] width 111 height 20
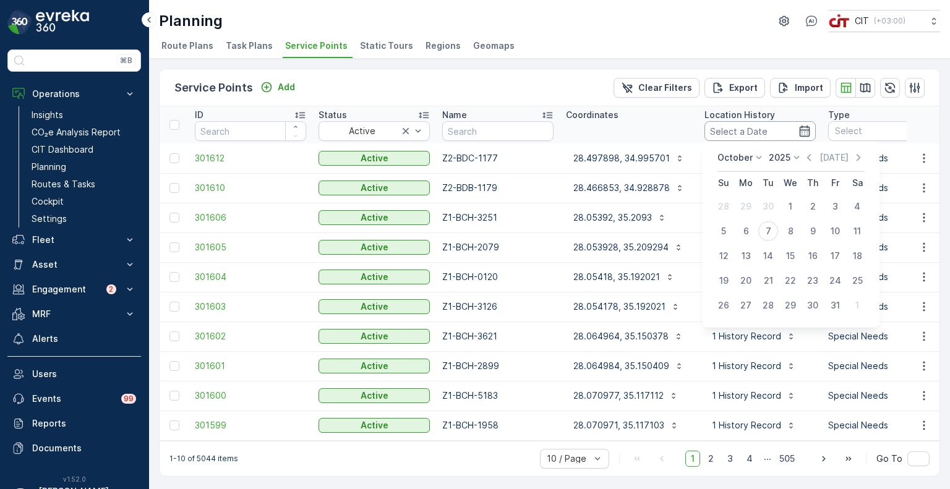
click at [714, 132] on input at bounding box center [760, 131] width 111 height 20
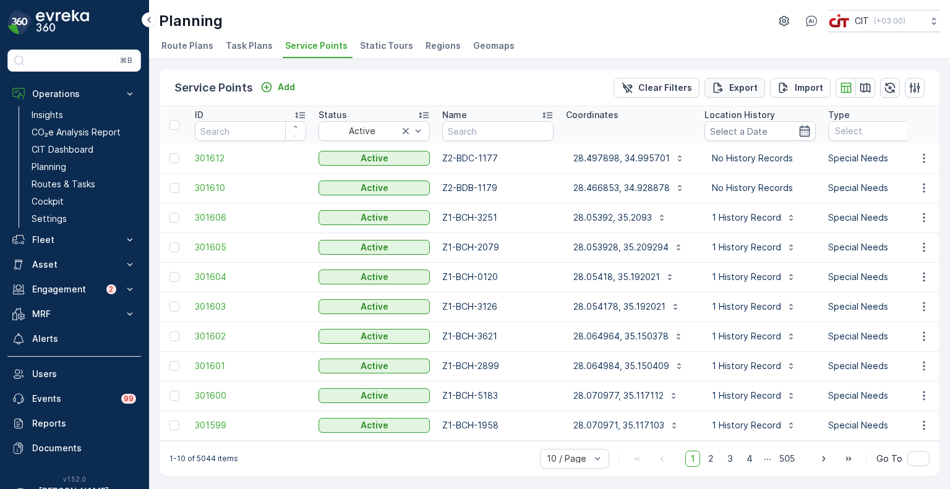
click at [734, 86] on p "Export" at bounding box center [743, 88] width 28 height 12
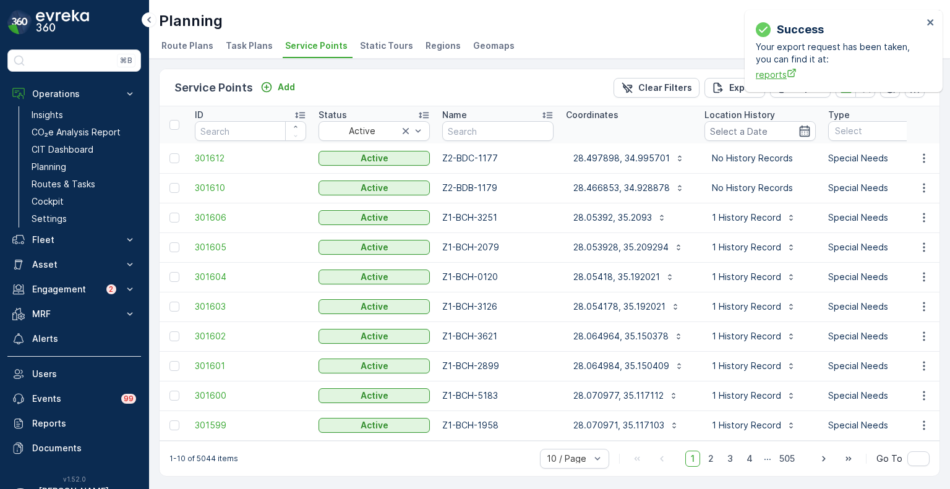
click at [768, 79] on span "reports" at bounding box center [839, 74] width 167 height 13
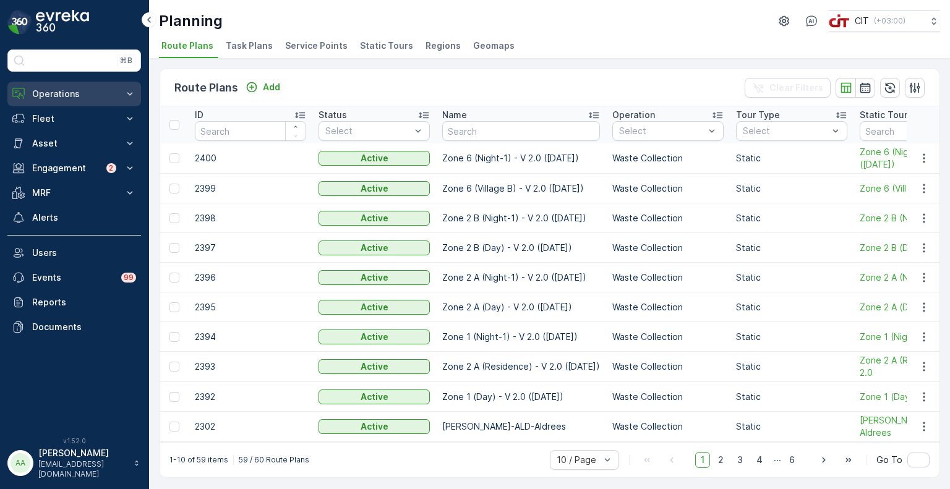
click at [57, 93] on p "Operations" at bounding box center [74, 94] width 84 height 12
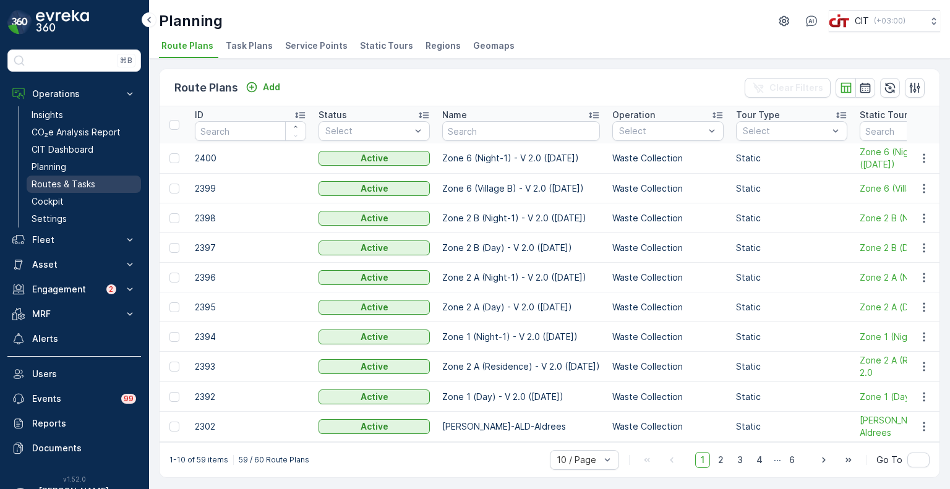
click at [61, 179] on p "Routes & Tasks" at bounding box center [64, 184] width 64 height 12
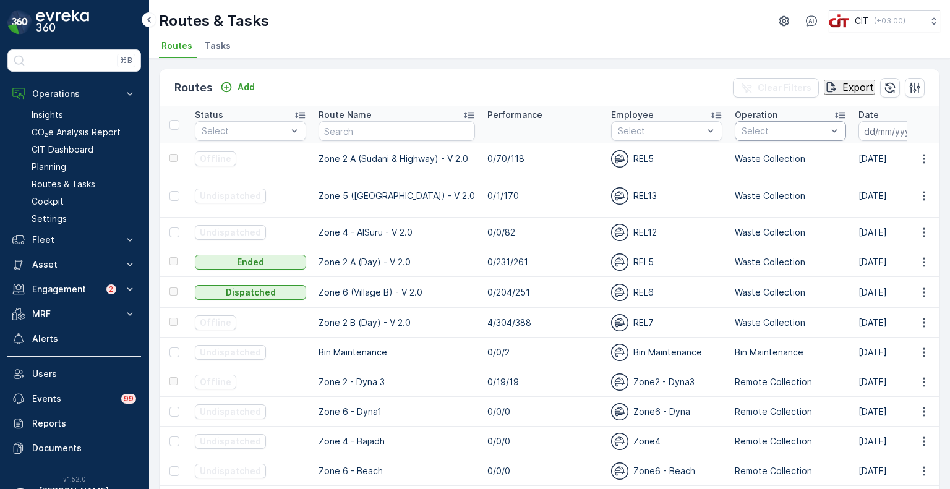
click at [789, 138] on div "Select" at bounding box center [790, 131] width 111 height 20
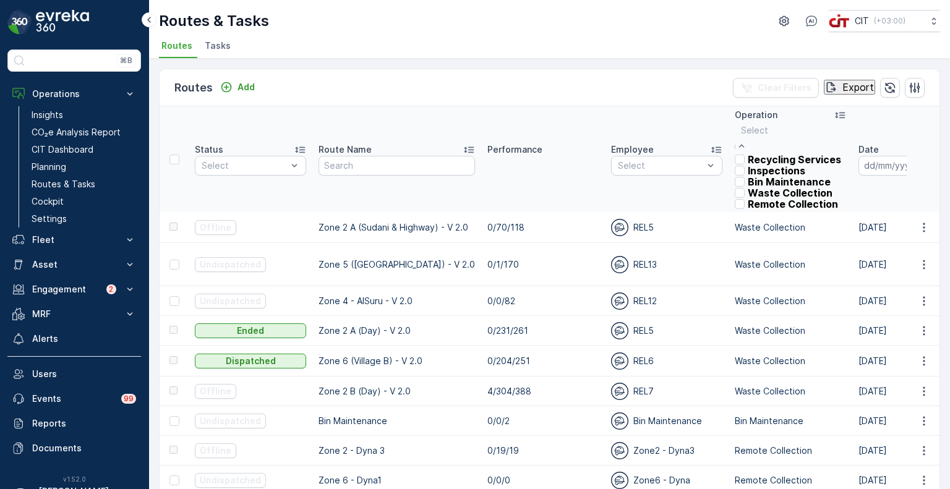
click at [770, 199] on p "Waste Collection" at bounding box center [790, 192] width 85 height 11
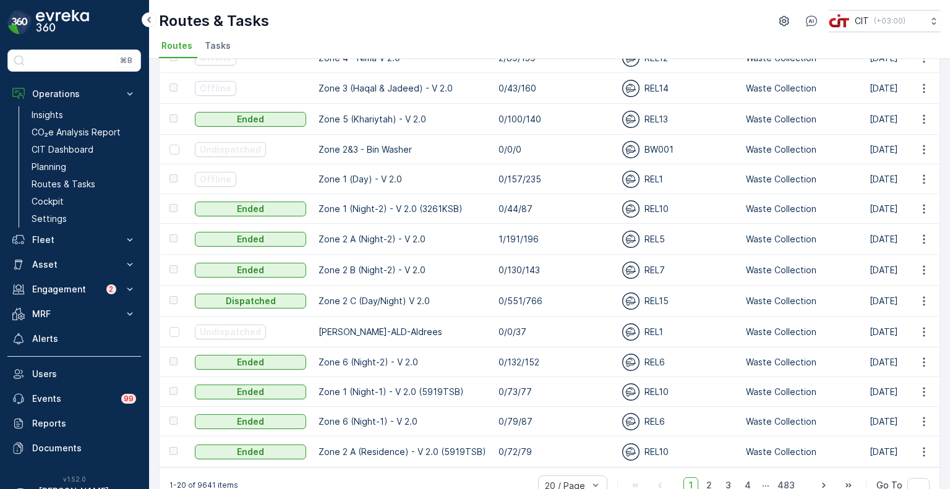
scroll to position [309, 0]
click at [711, 477] on span "2" at bounding box center [709, 485] width 17 height 16
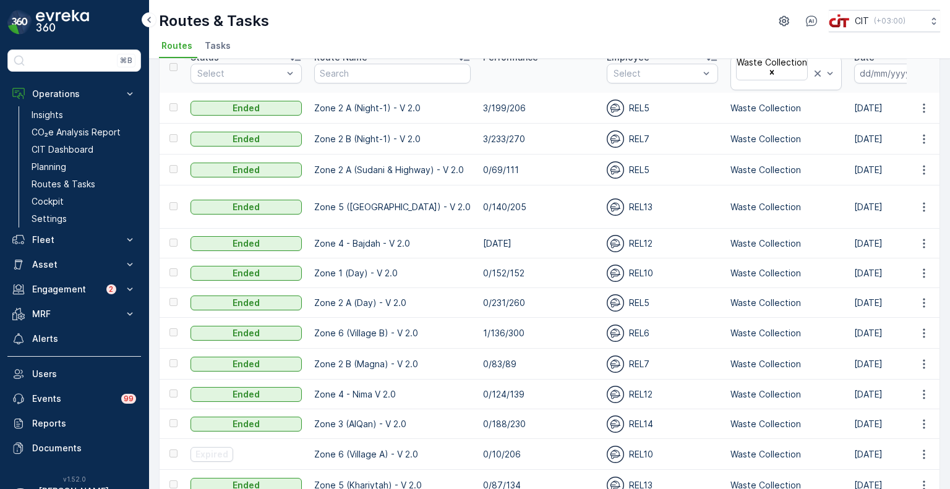
scroll to position [6, 0]
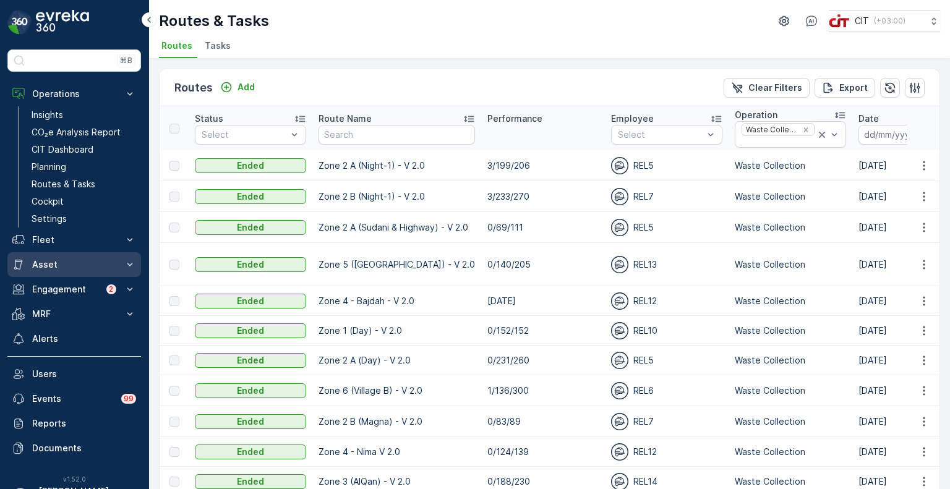
scroll to position [6, 0]
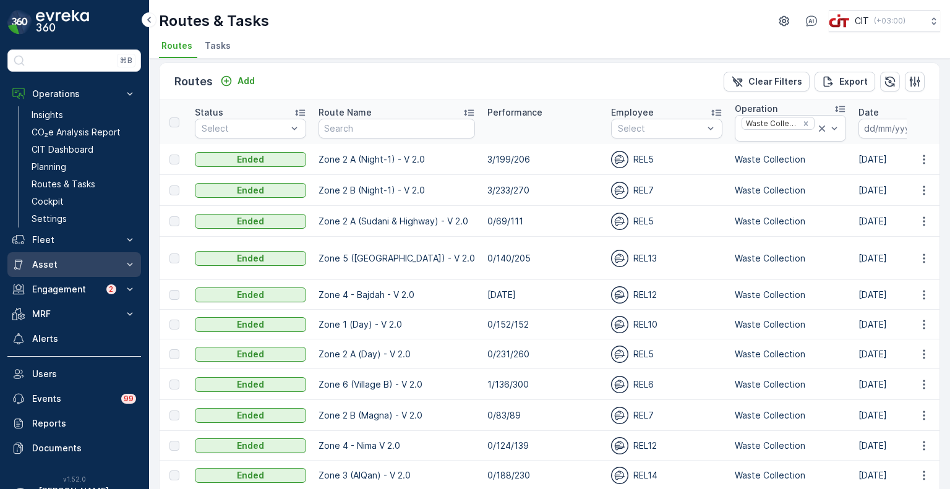
click at [64, 268] on p "Asset" at bounding box center [74, 265] width 84 height 12
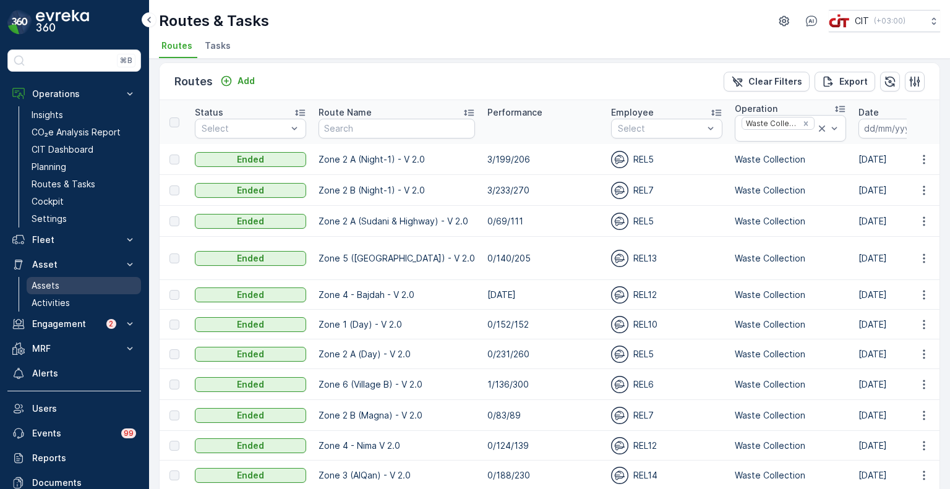
click at [62, 286] on link "Assets" at bounding box center [84, 285] width 114 height 17
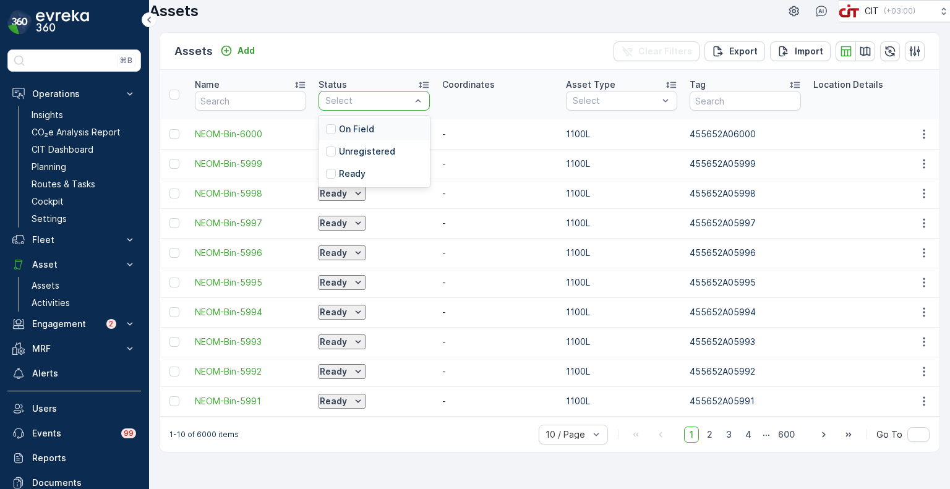
click at [348, 135] on p "On Field" at bounding box center [356, 129] width 35 height 12
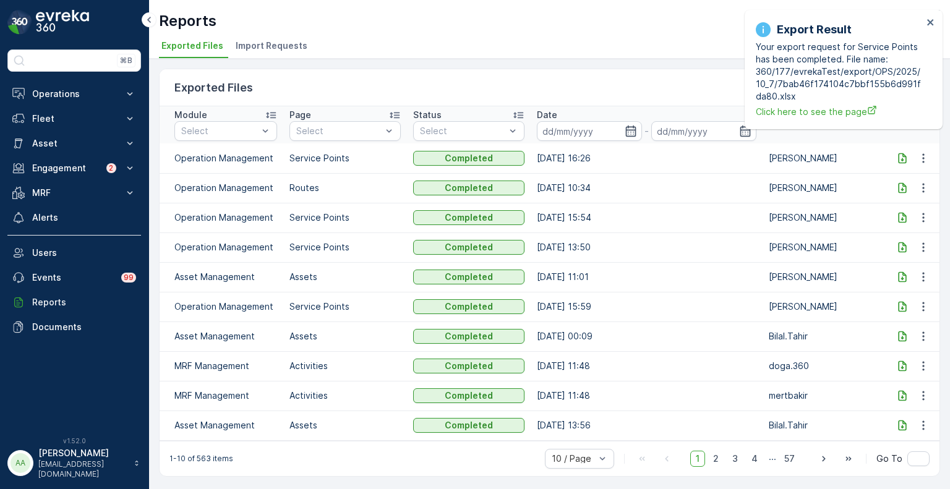
click at [656, 218] on td "[DATE] 15:54" at bounding box center [647, 218] width 232 height 30
click at [901, 160] on icon at bounding box center [902, 158] width 8 height 11
click at [901, 153] on icon at bounding box center [902, 158] width 8 height 11
click at [657, 110] on div "Date" at bounding box center [647, 115] width 220 height 12
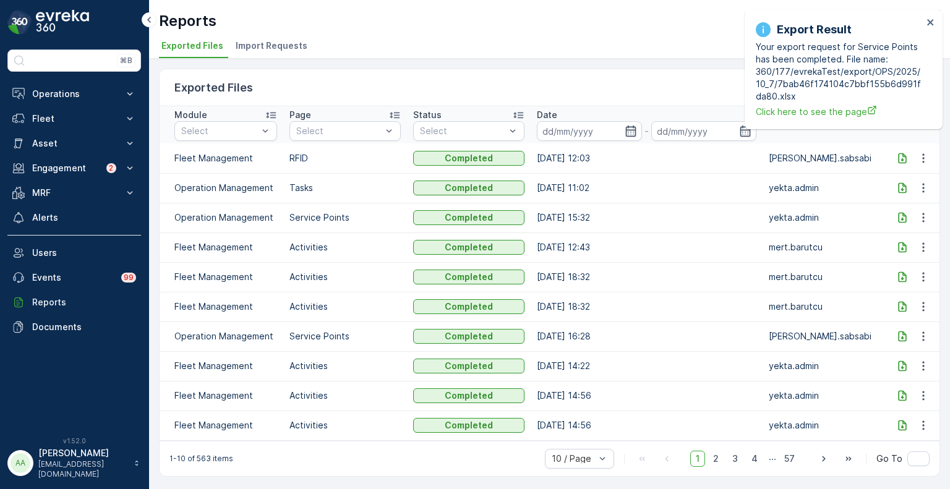
click at [657, 110] on div "Date" at bounding box center [647, 115] width 220 height 12
